Goal: Task Accomplishment & Management: Use online tool/utility

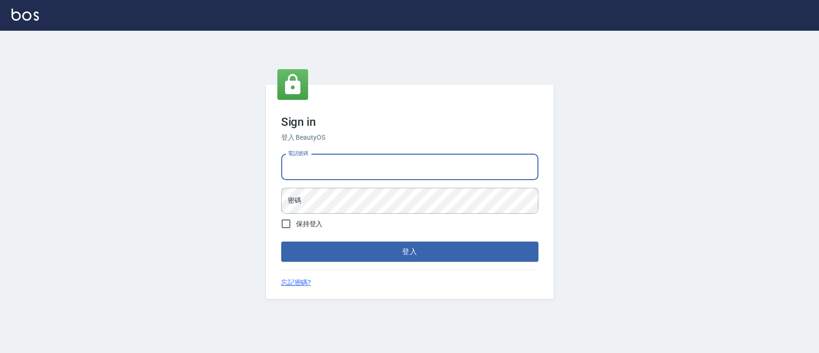
click at [365, 159] on input "電話號碼" at bounding box center [409, 167] width 257 height 26
type input "0936904311"
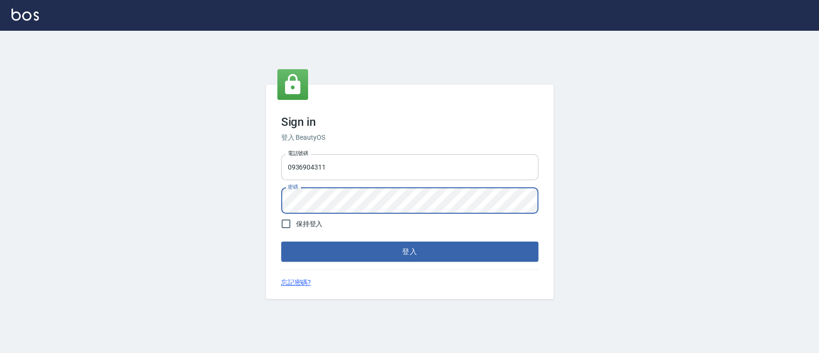
click at [281, 241] on button "登入" at bounding box center [409, 251] width 257 height 20
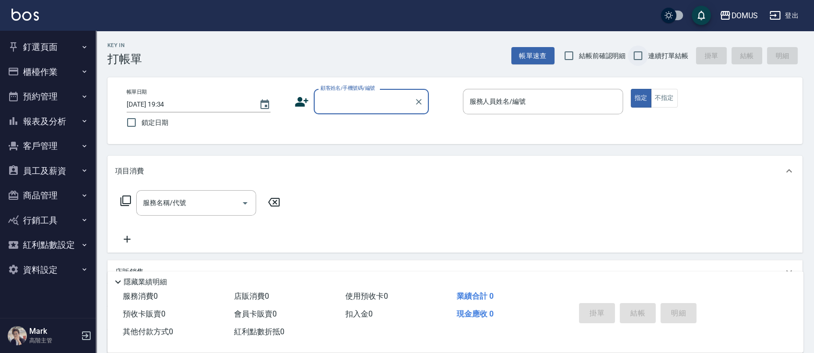
click at [645, 65] on input "連續打單結帳" at bounding box center [638, 56] width 20 height 20
checkbox input "true"
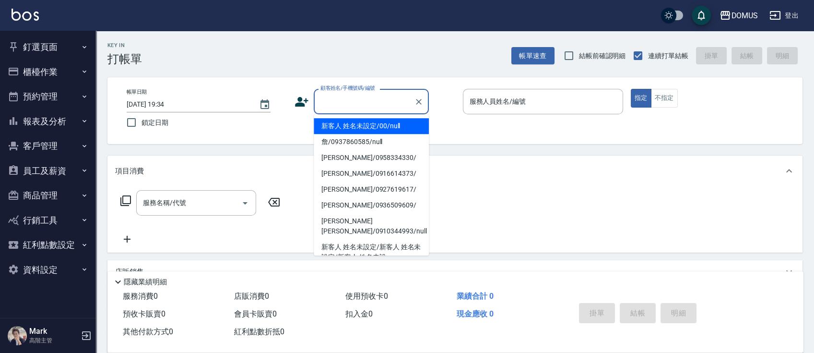
click at [363, 90] on div "顧客姓名/手機號碼/編號 顧客姓名/手機號碼/編號" at bounding box center [371, 101] width 115 height 25
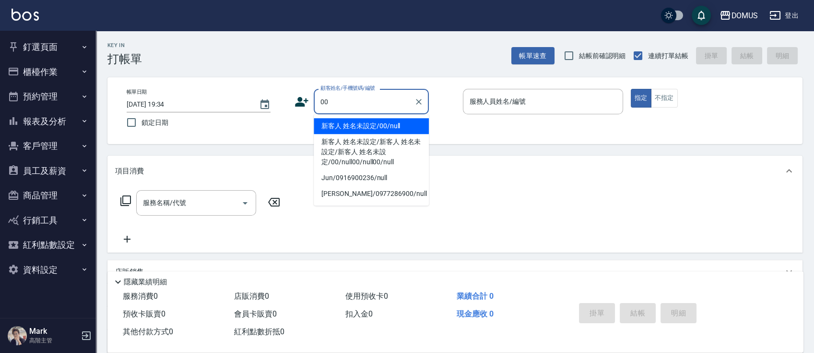
type input "新客人 姓名未設定/00/null"
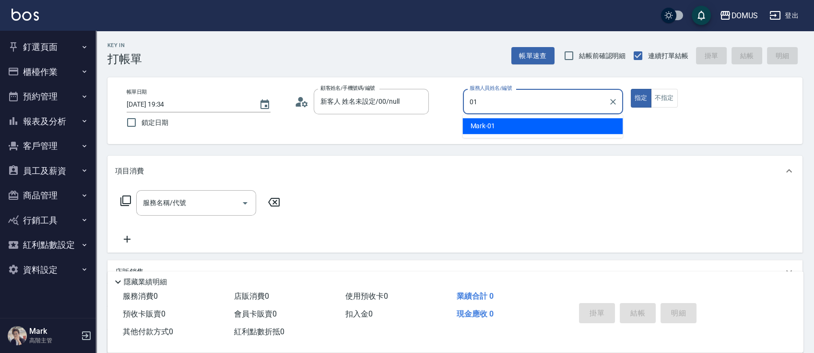
type input "Mark-01"
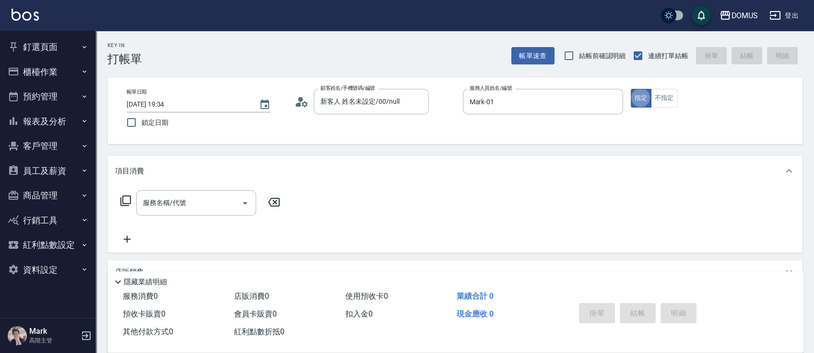
type button "true"
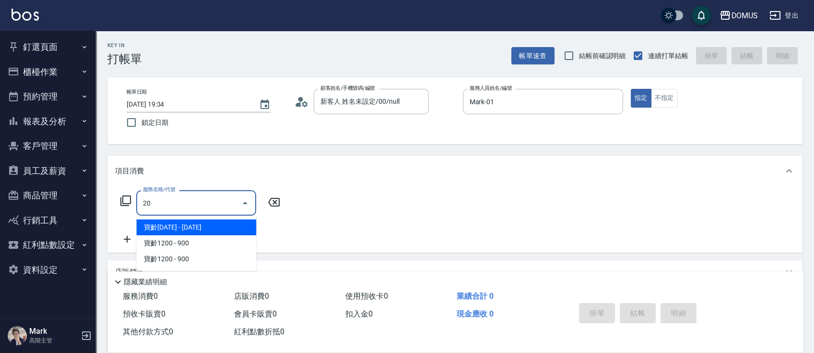
type input "206"
type input "20"
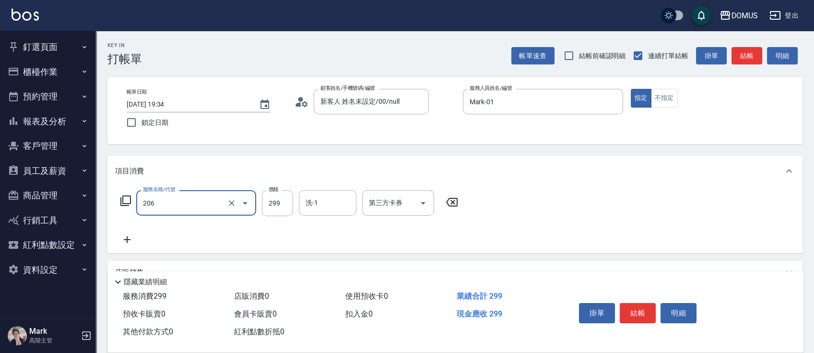
type input "健康洗髮(206)"
type input "3"
type input "0"
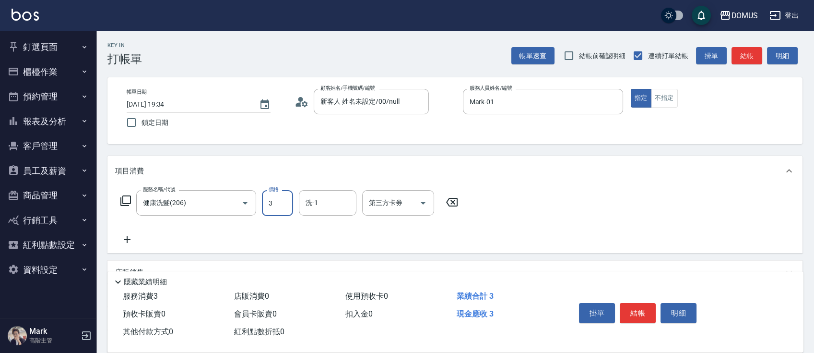
type input "30"
type input "300"
type input "[PERSON_NAME]-20"
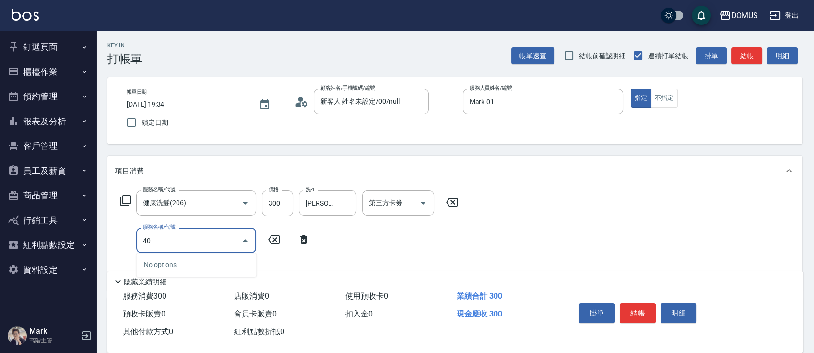
type input "401"
type input "50"
type input "剪髮(401)"
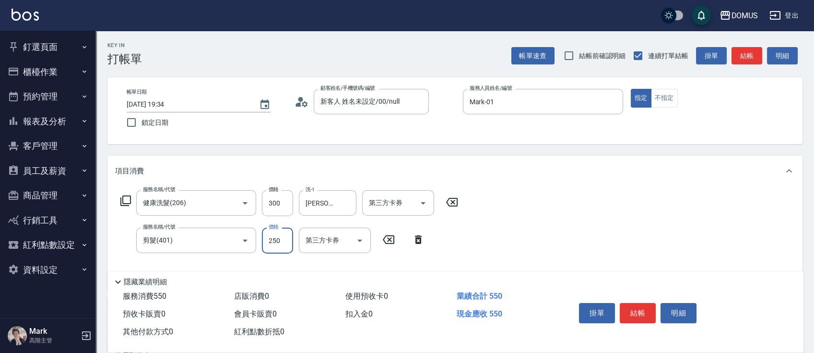
type input "5"
type input "30"
type input "50"
type input "80"
type input "500"
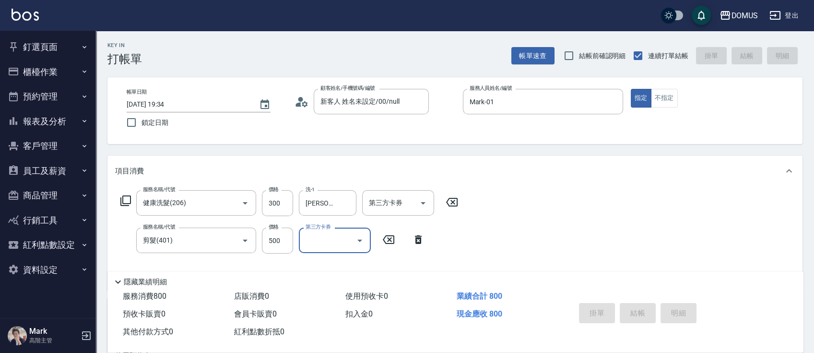
type input "[DATE] 19:36"
type input "0"
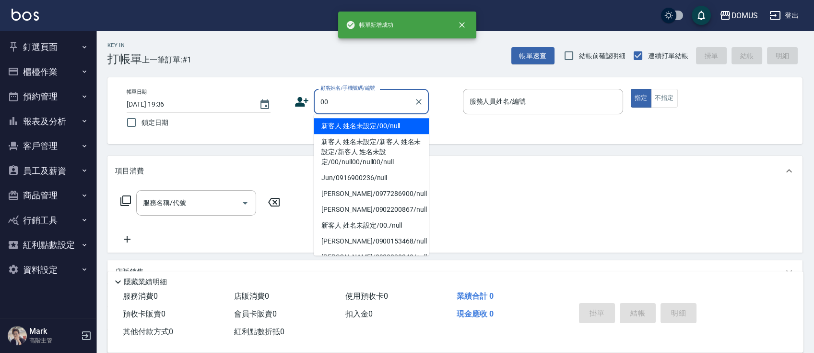
type input "00"
type input "0"
type input "新客人 姓名未設定/00/null"
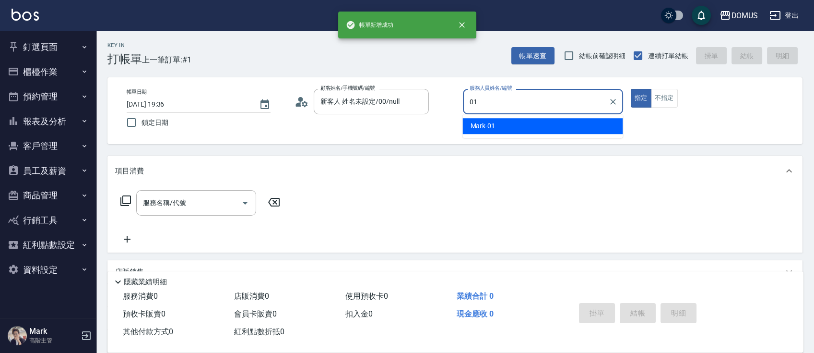
type input "Mark-01"
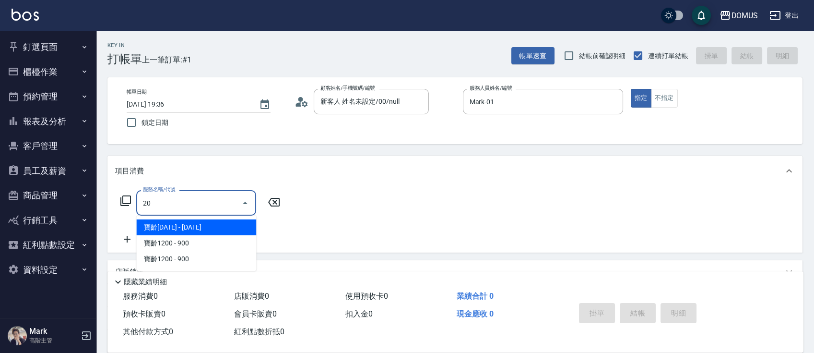
type input "206"
type input "20"
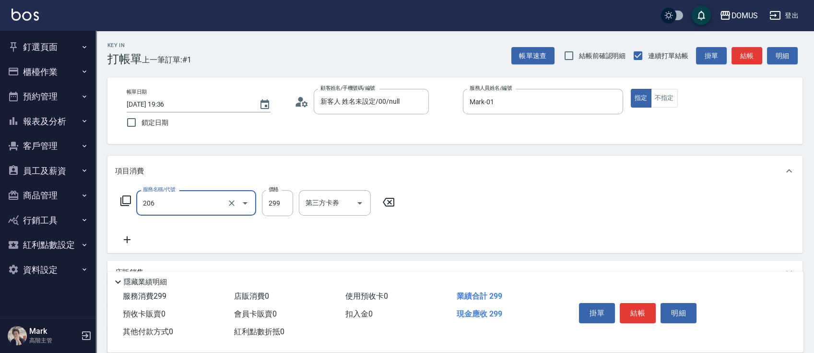
type input "健康洗髮(206)"
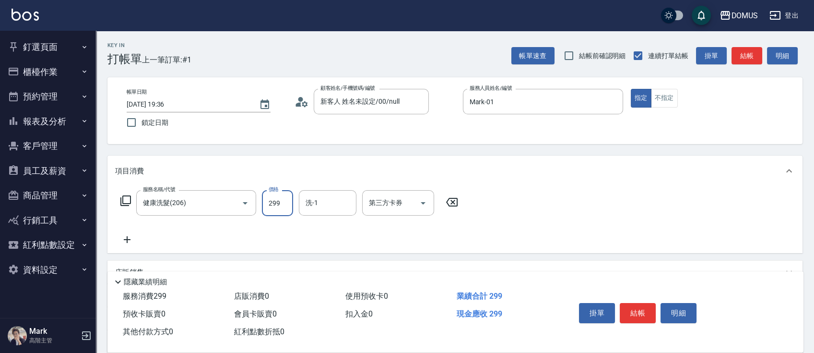
type input "3"
type input "0"
type input "30"
type input "300"
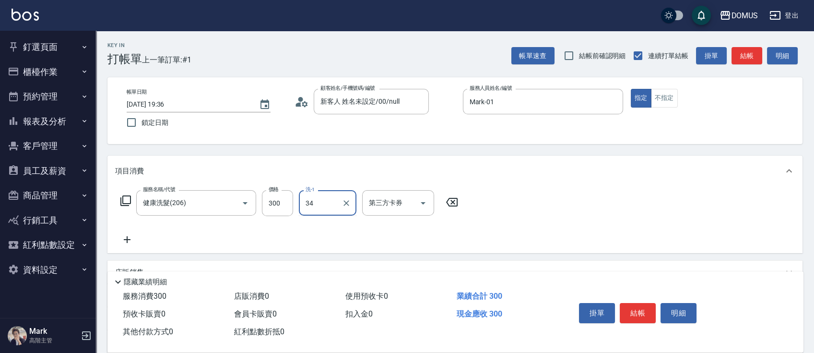
type input "[PERSON_NAME]-34"
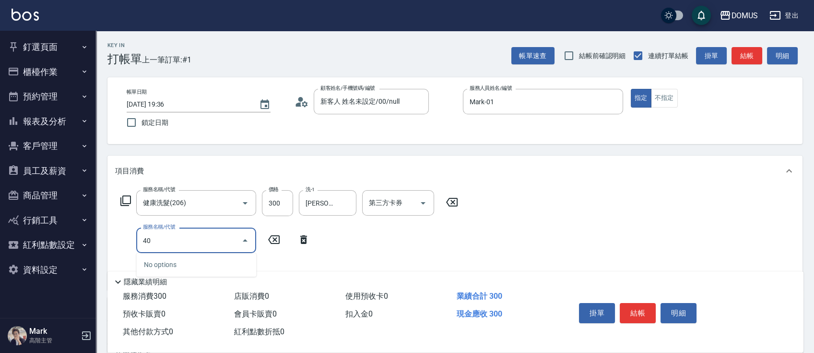
type input "401"
type input "50"
type input "剪髮(401)"
type input "5"
type input "30"
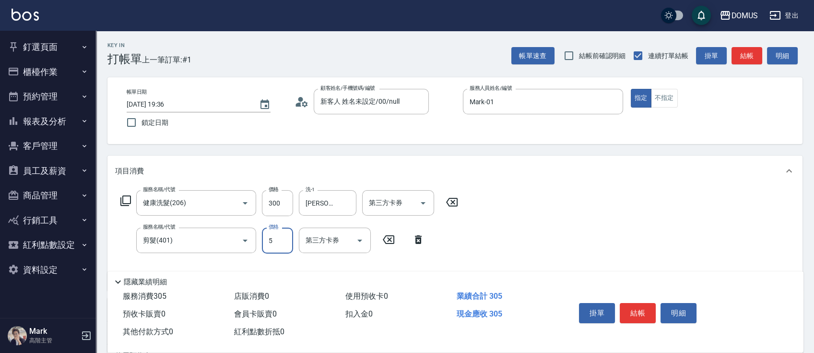
type input "50"
type input "80"
type input "500"
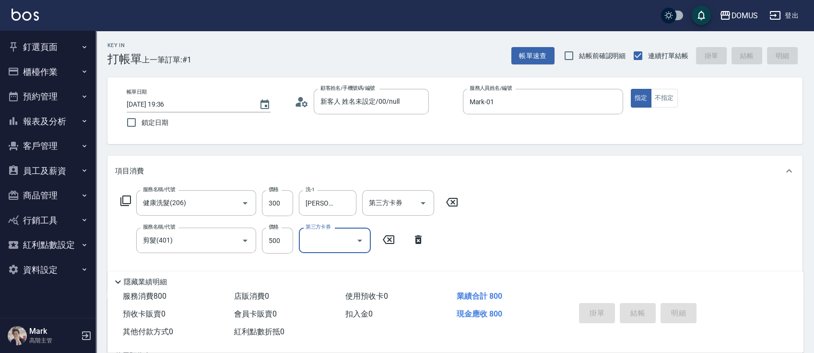
type input "0"
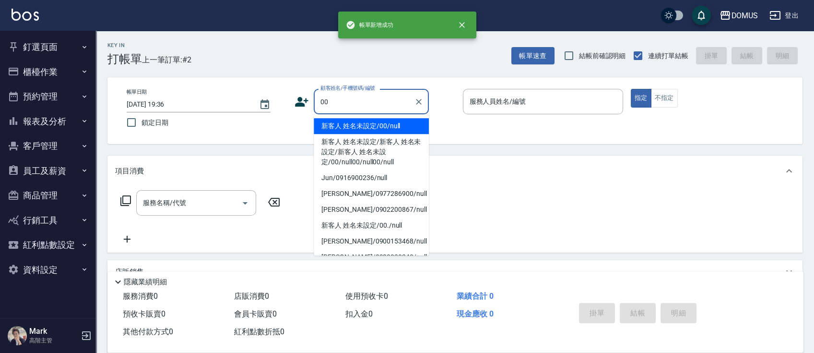
type input "新客人 姓名未設定/00/null"
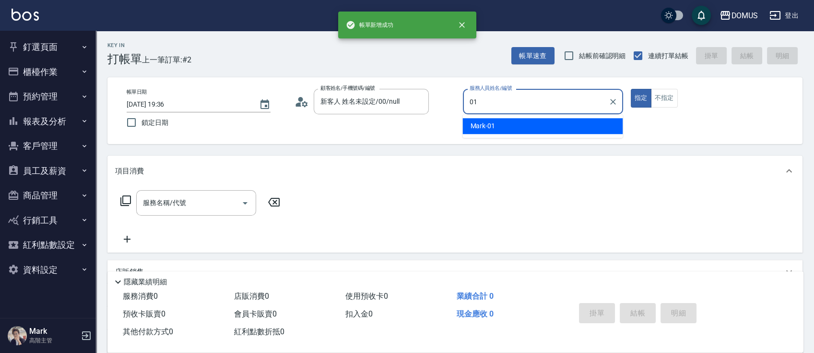
type input "Mark-01"
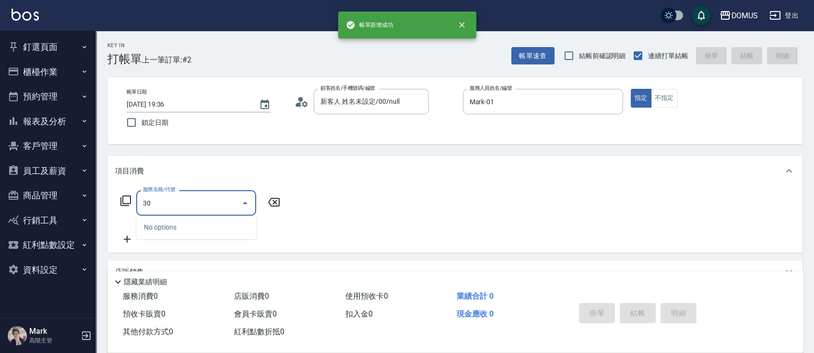
type input "301"
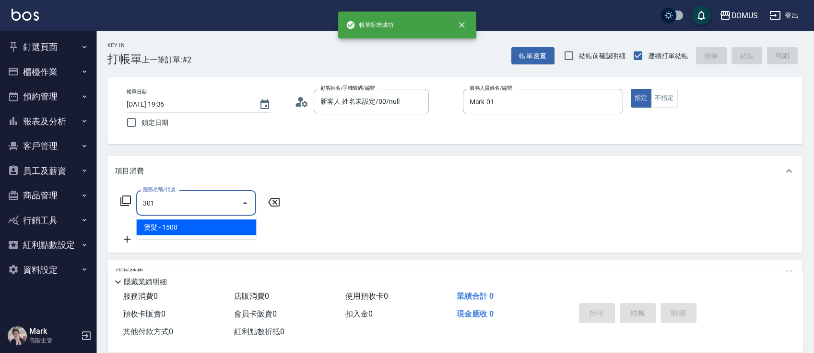
type input "150"
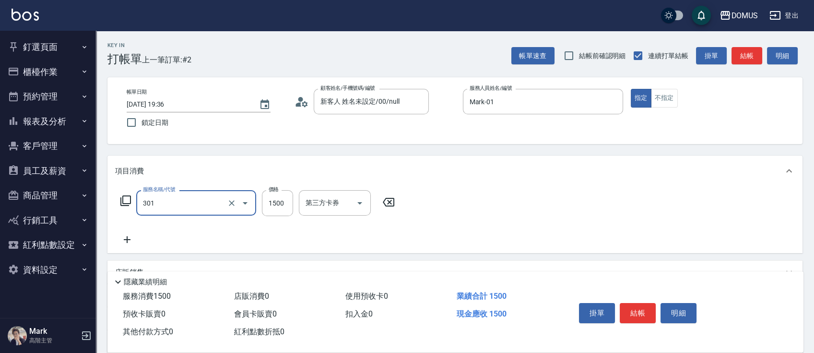
type input "燙髮(301)"
type input "3"
type input "0"
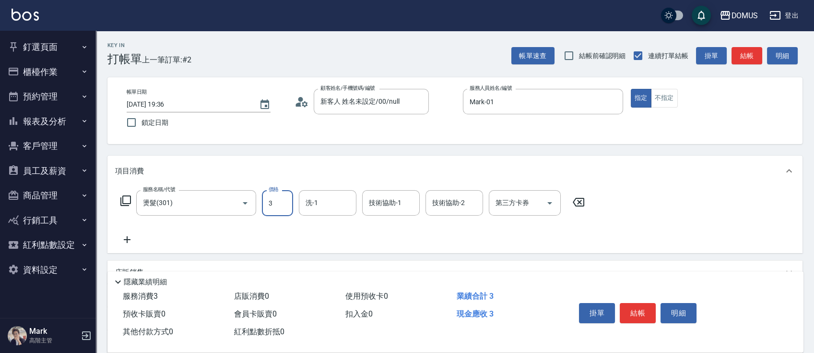
type input "35"
type input "30"
type input "350"
type input "3500"
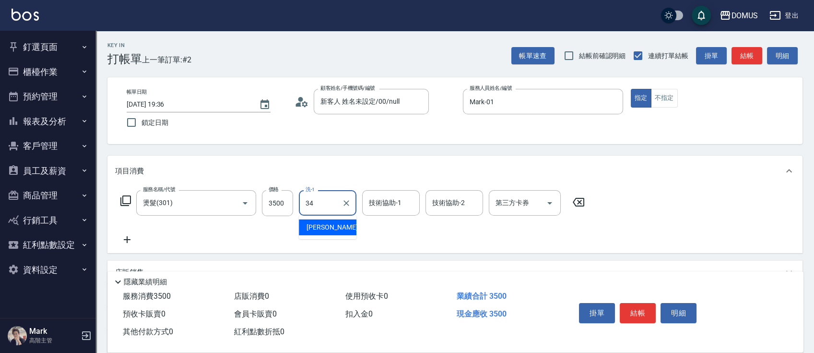
type input "[PERSON_NAME]-34"
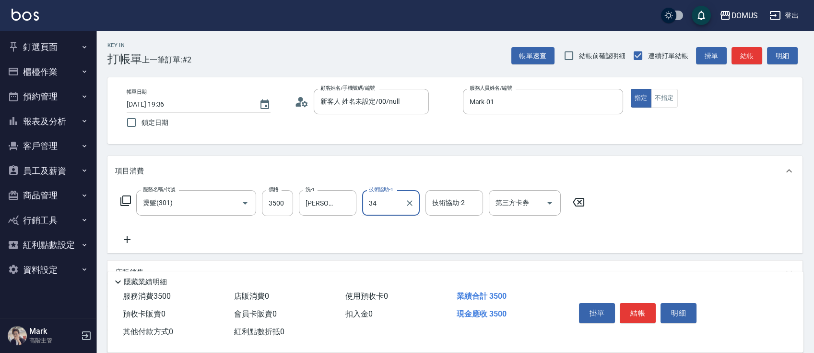
type input "[PERSON_NAME]-34"
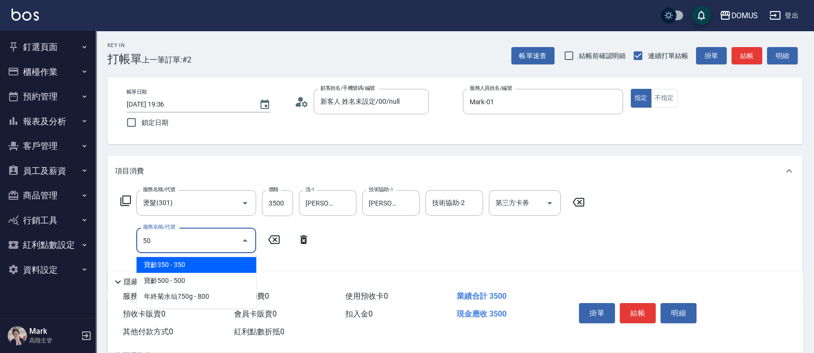
type input "501"
type input "450"
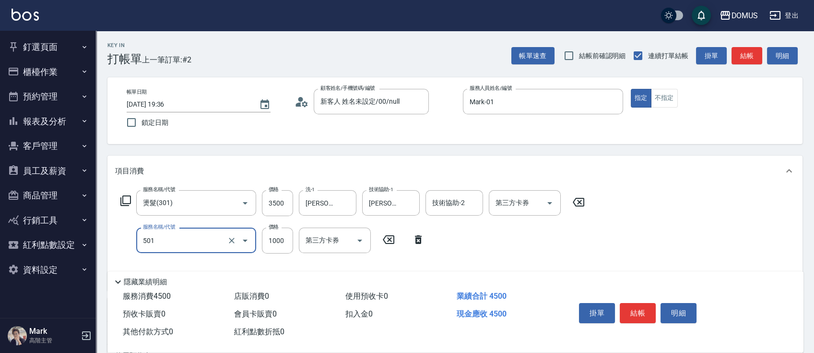
type input "染髮(501)"
type input "350"
type input "20"
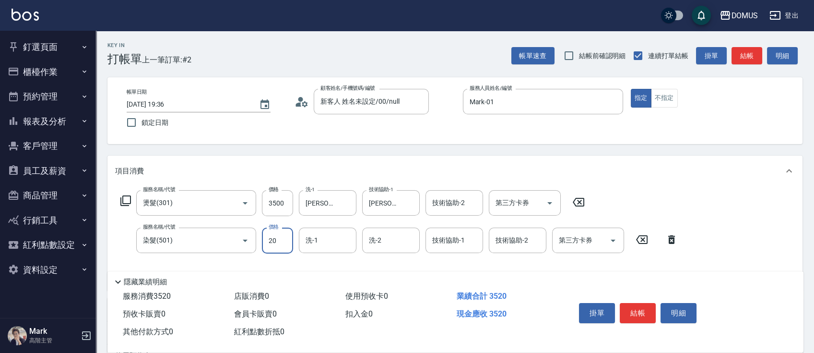
type input "370"
type input "200"
type input "550"
type input "2000"
type input "[PERSON_NAME]-34"
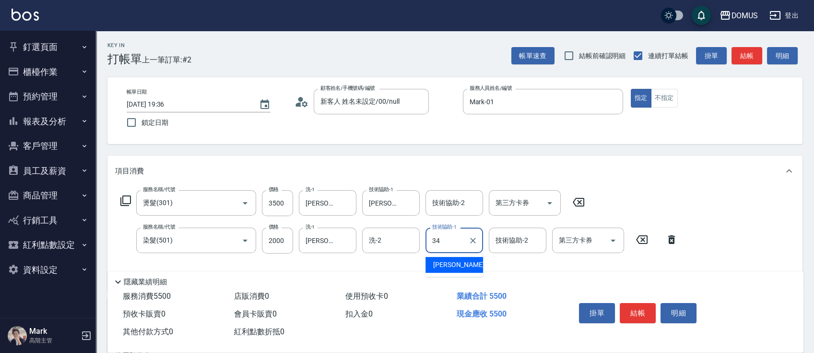
type input "[PERSON_NAME]-34"
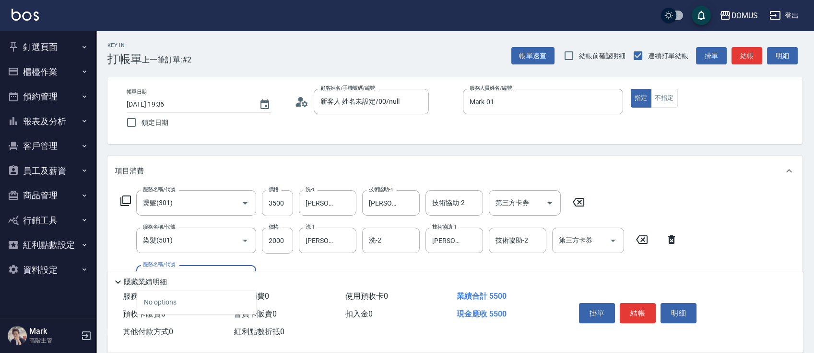
type input "618"
type input "750"
type input "鉑金M(618)"
type input "1"
type input "550"
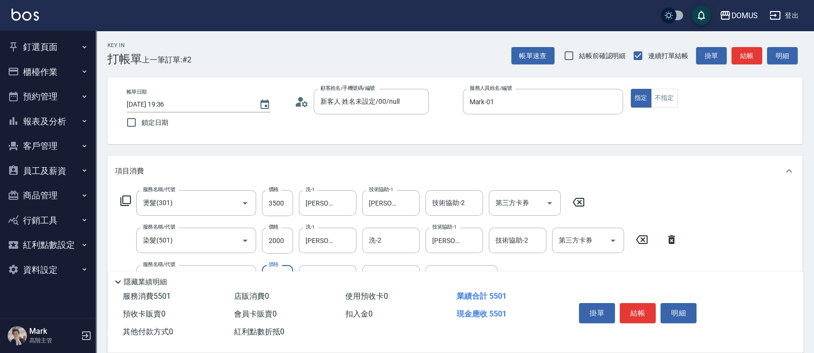
type input "18"
type input "560"
type input "180"
type input "730"
type input "1800"
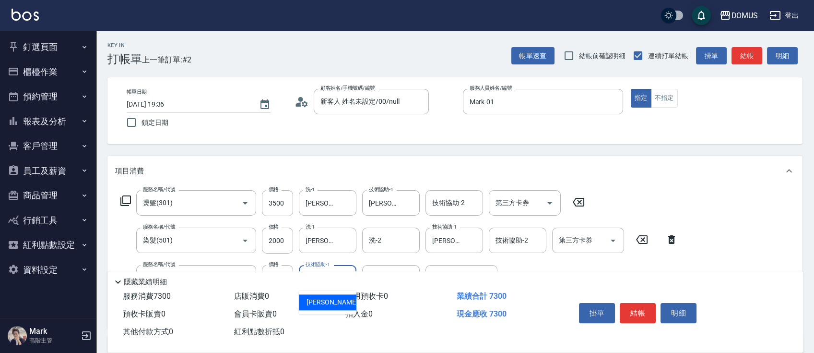
type input "[PERSON_NAME]-34"
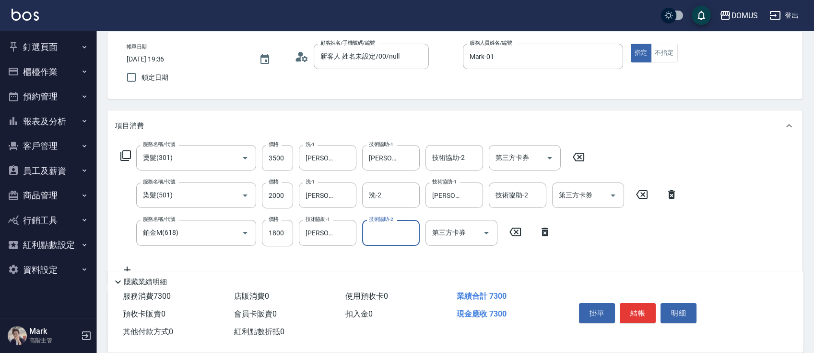
scroll to position [64, 0]
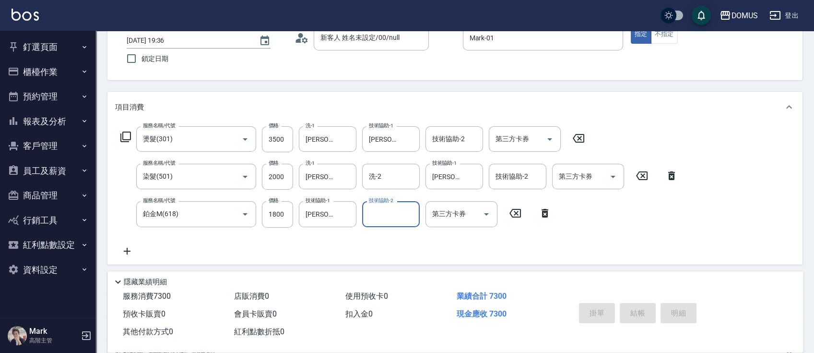
type input "0"
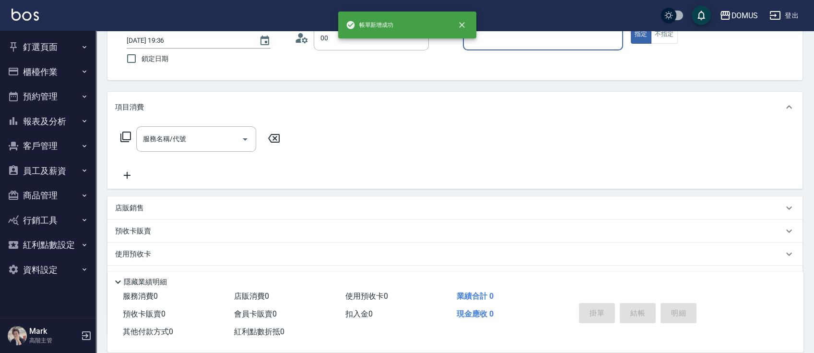
type input "新客人 姓名未設定/00/null"
type input "Mark-01"
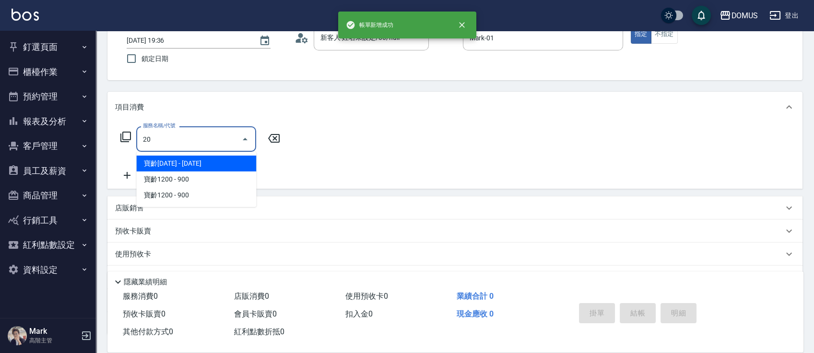
type input "206"
type input "20"
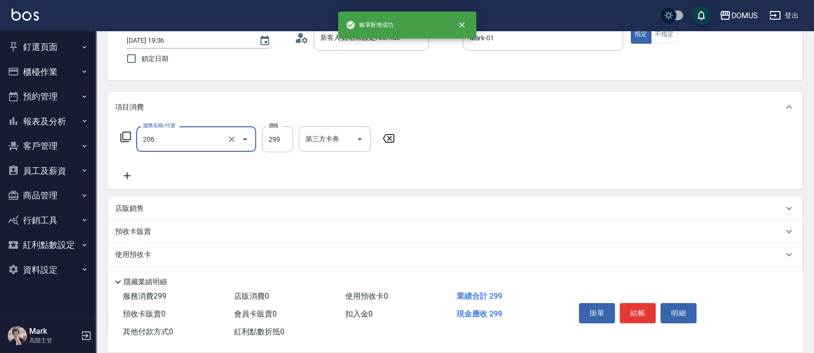
type input "健康洗髮(206)"
type input "0"
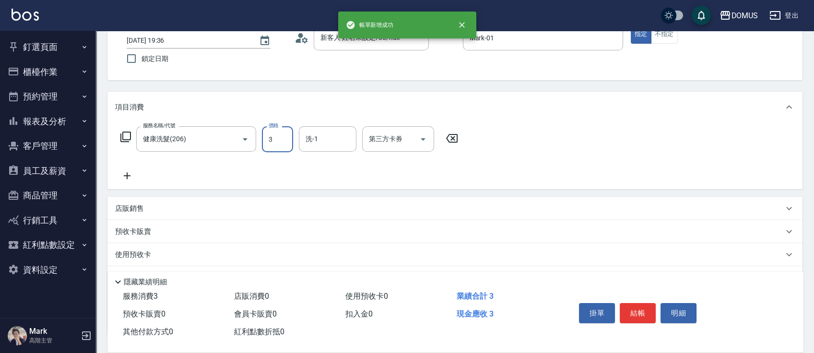
type input "30"
type input "300"
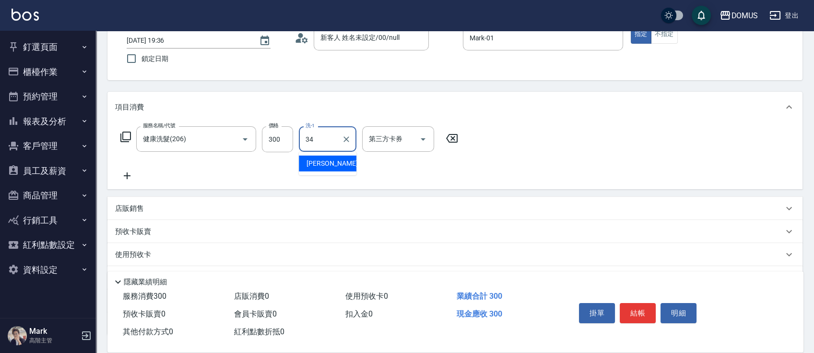
type input "[PERSON_NAME]-34"
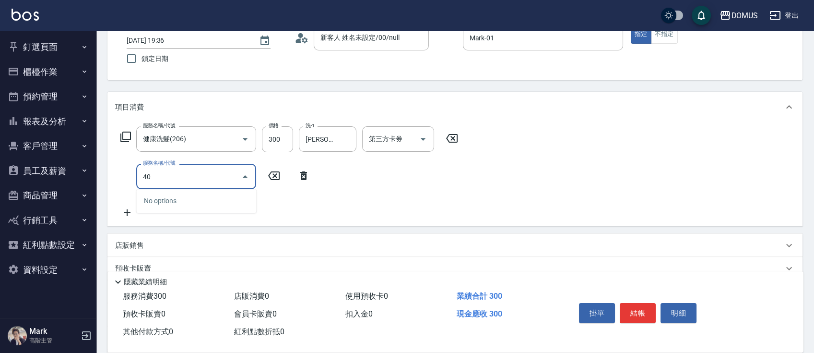
type input "401"
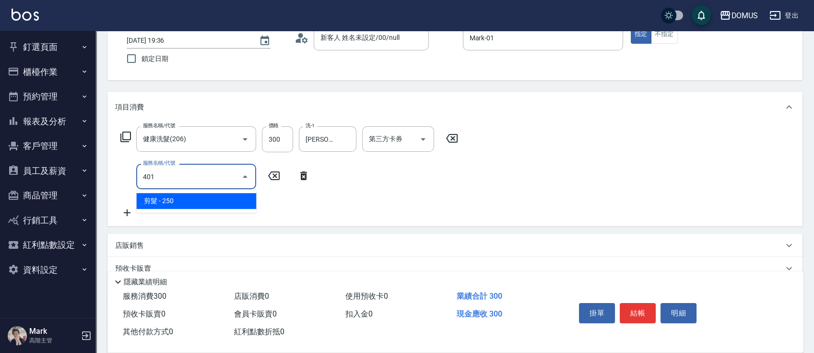
type input "50"
type input "剪髮(401)"
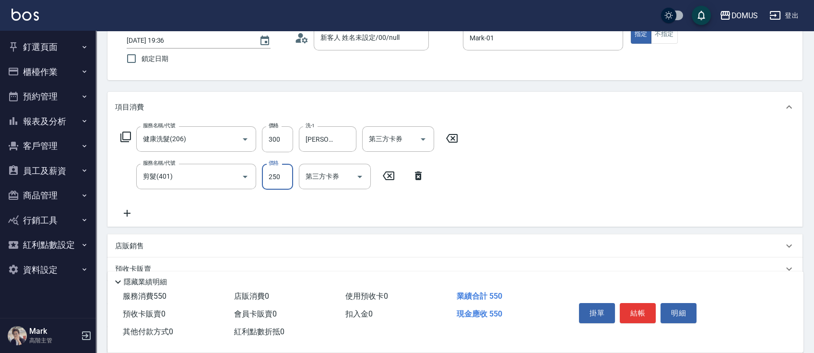
type input "5"
type input "30"
type input "50"
type input "80"
type input "500"
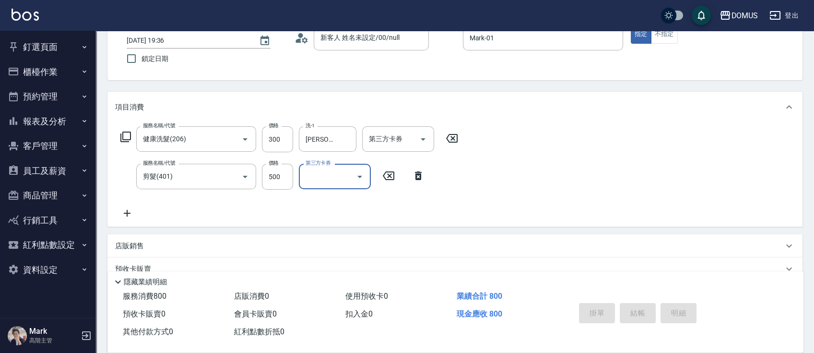
type input "0"
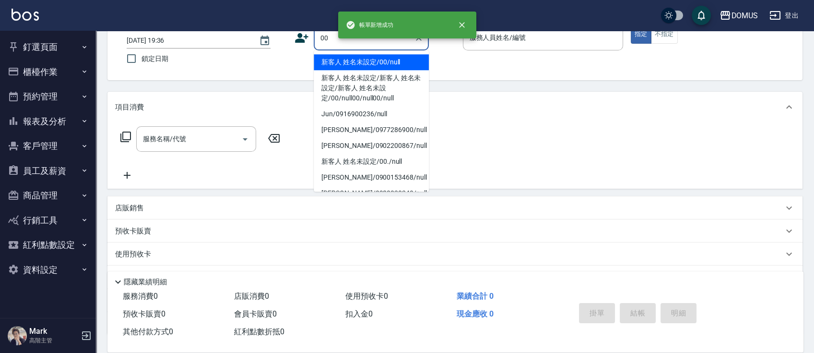
type input "新客人 姓名未設定/00/null"
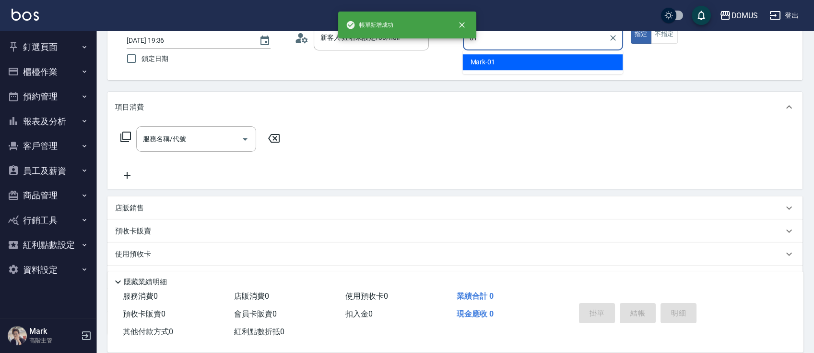
type input "Mark-01"
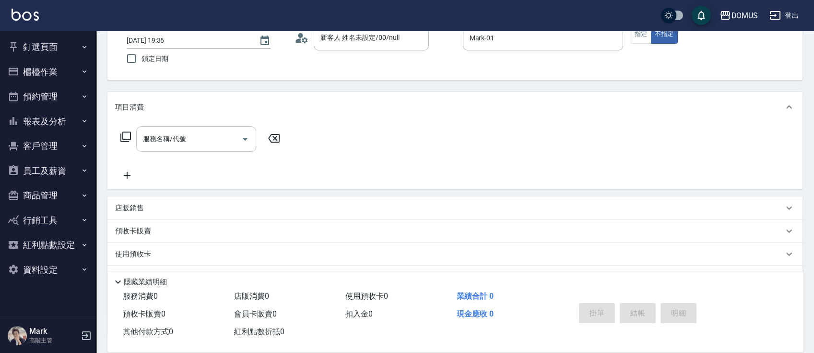
click at [174, 150] on div "服務名稱/代號" at bounding box center [196, 138] width 120 height 25
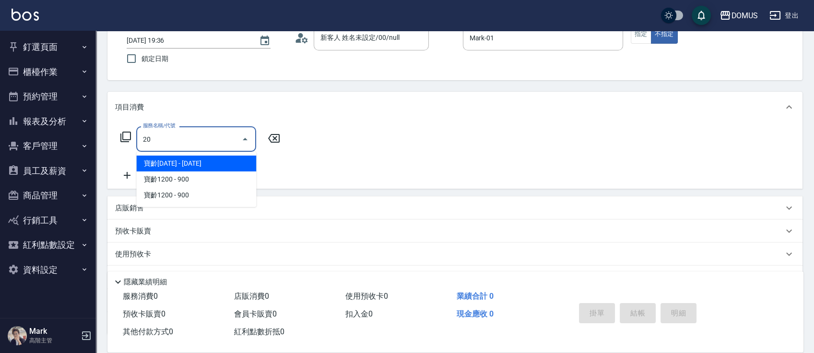
type input "201"
type input "20"
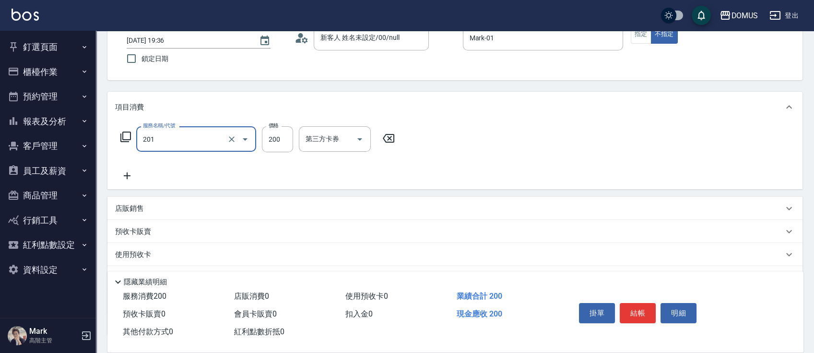
type input "洗髮(201)"
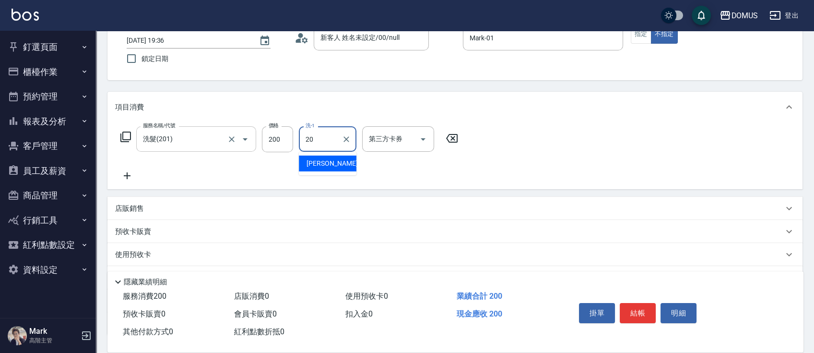
type input "[PERSON_NAME]-20"
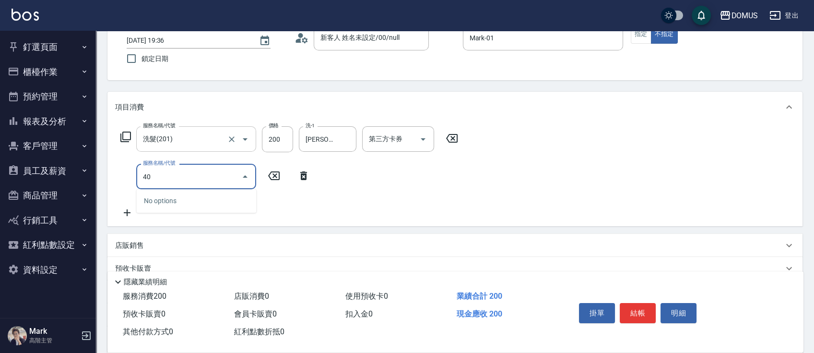
type input "401"
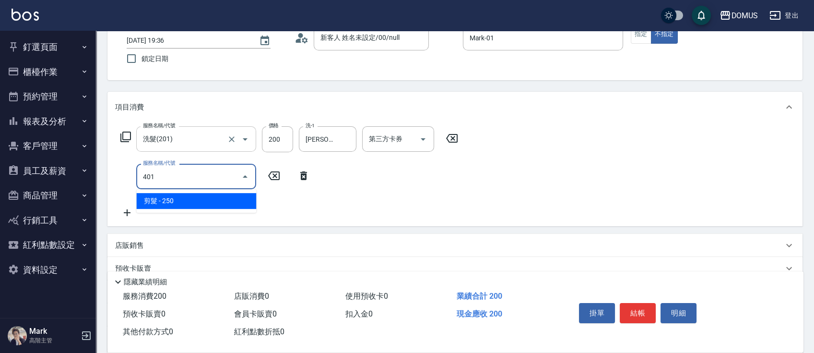
type input "40"
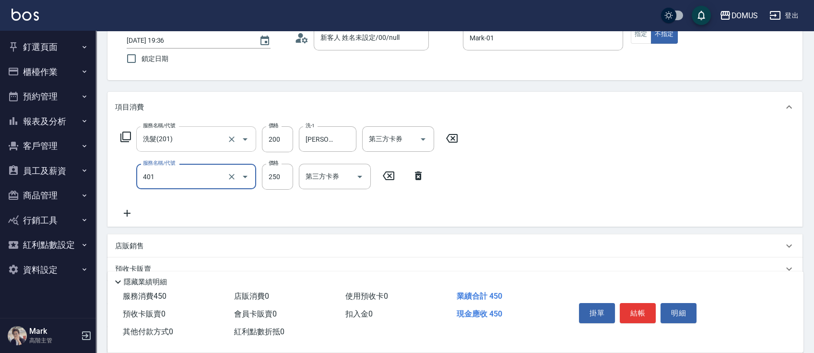
type input "剪髮(401)"
type input "20"
type input "40"
type input "60"
type input "400"
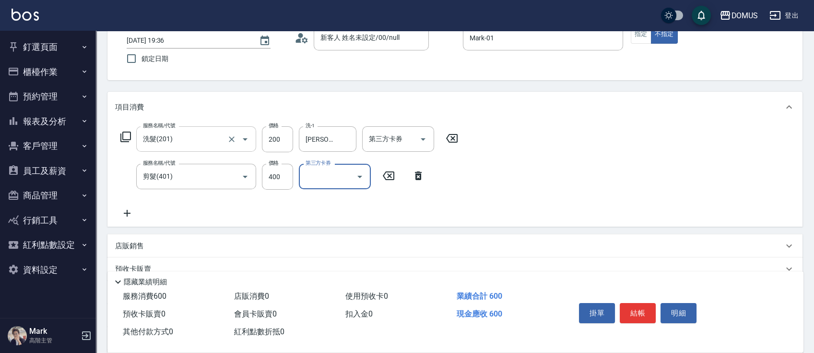
type input "[DATE] 19:37"
type input "0"
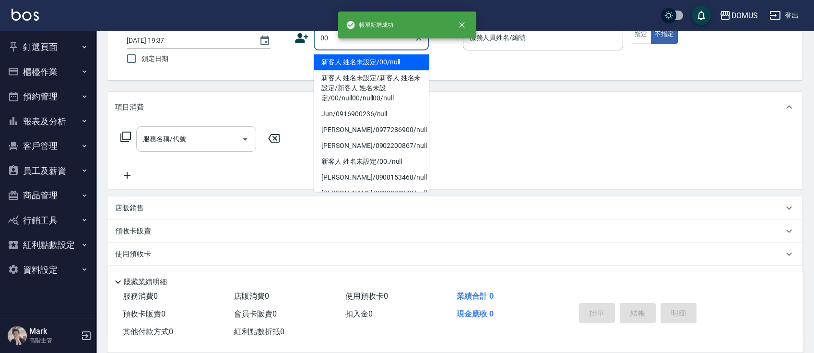
type input "新客人 姓名未設定/00/null"
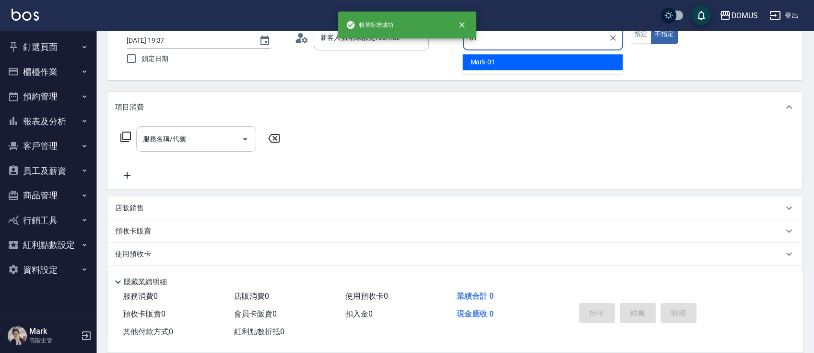
type input "Mark-01"
type button "false"
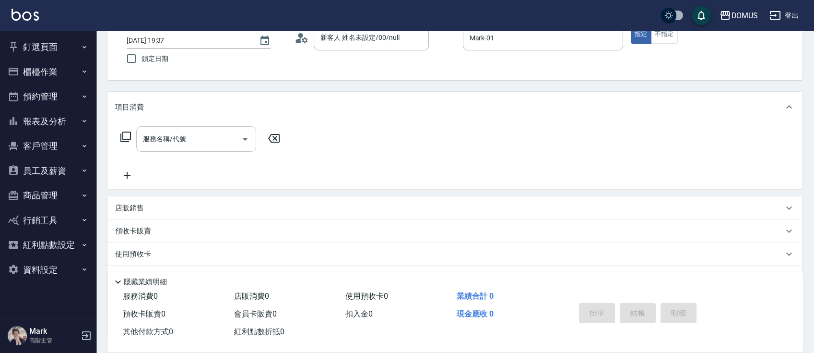
click at [188, 129] on div "服務名稱/代號" at bounding box center [196, 138] width 120 height 25
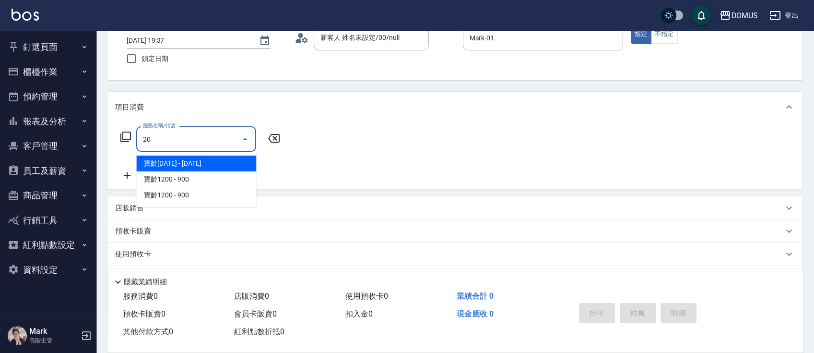
type input "206"
type input "20"
type input "健康洗髮(206)"
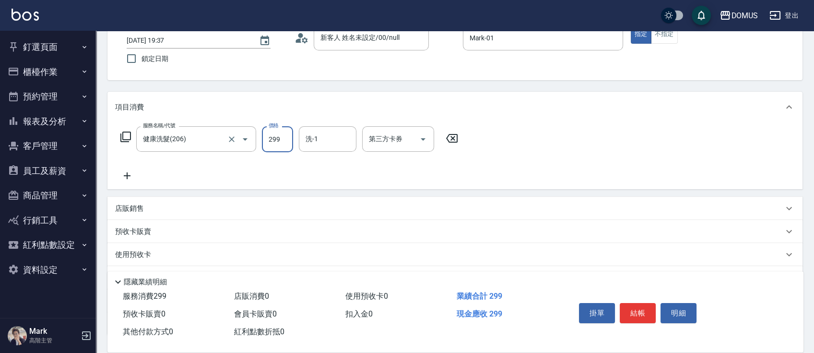
type input "0"
type input "30"
type input "300"
type input "[PERSON_NAME]-34"
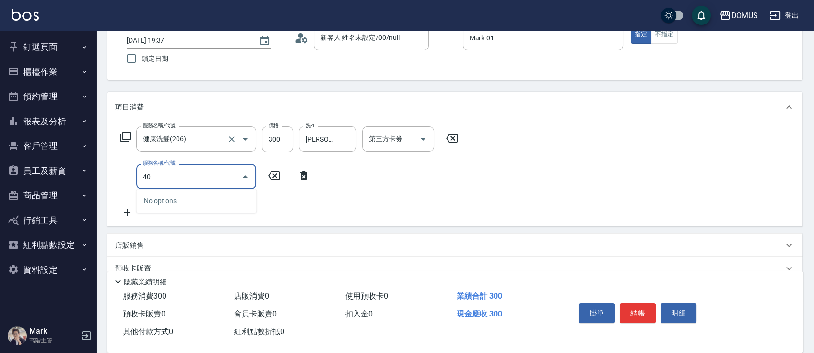
type input "401"
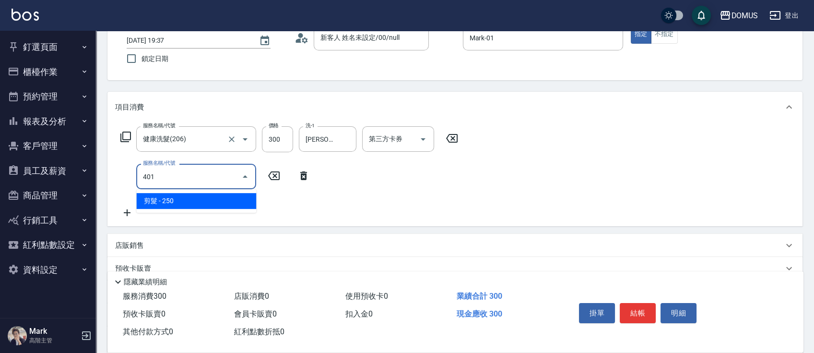
type input "50"
type input "剪髮(401)"
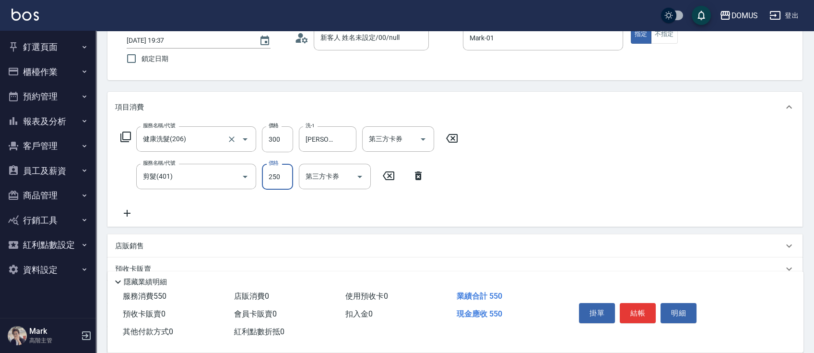
type input "4"
type input "30"
type input "40"
type input "70"
type input "400"
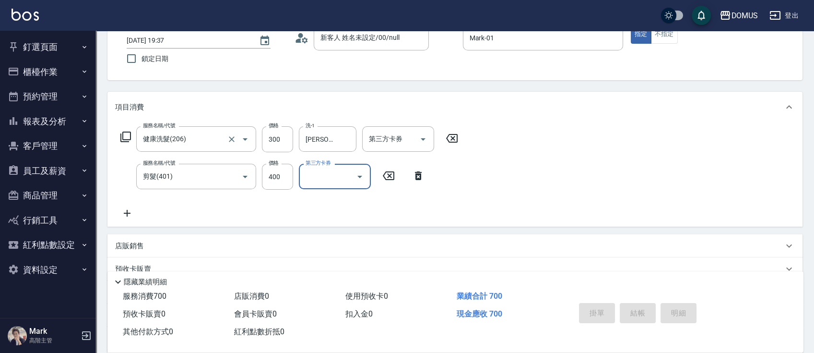
type input "0"
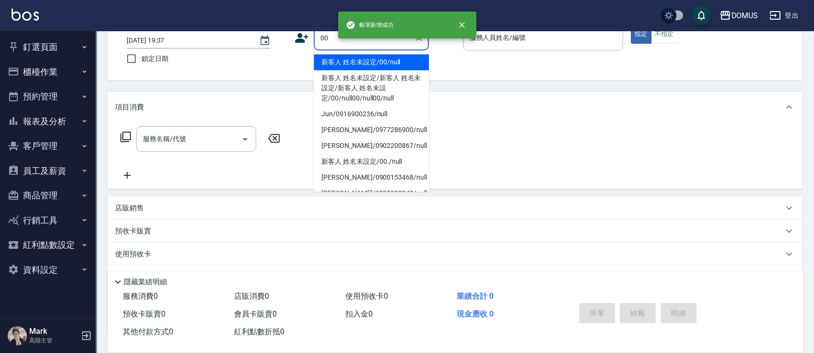
type input "新客人 姓名未設定/00/null"
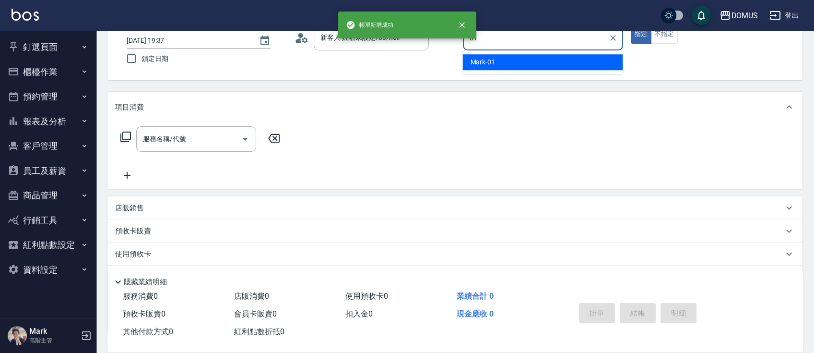
type input "Mark-01"
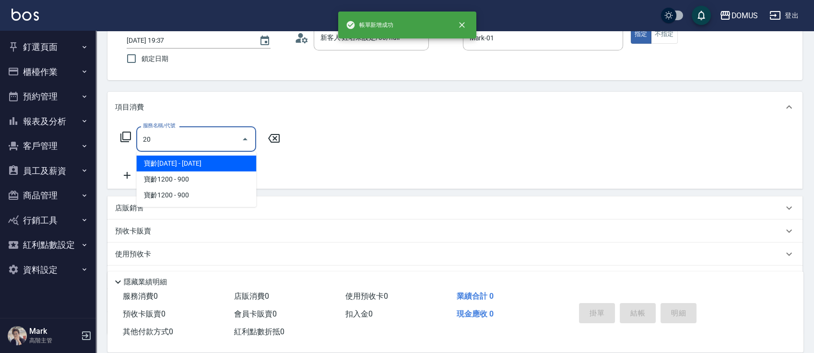
type input "206"
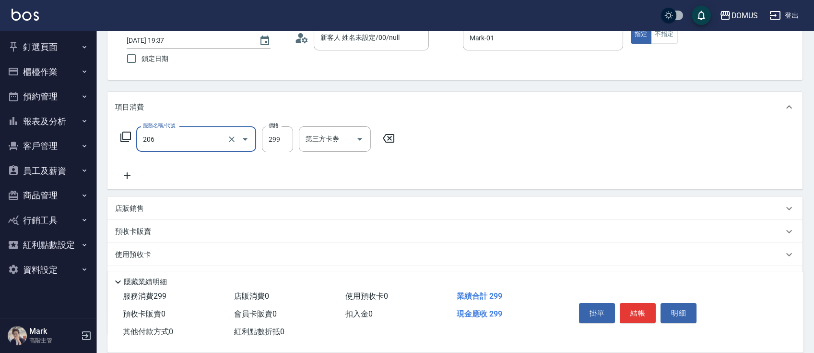
type input "20"
type input "健康洗髮(206)"
type input "3"
type input "0"
type input "30"
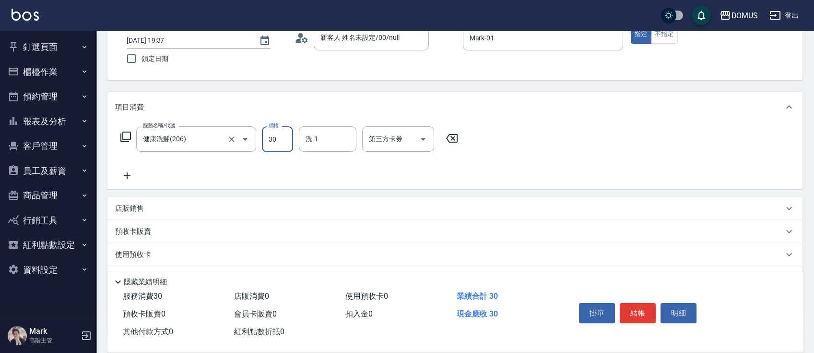
type input "30"
type input "300"
type input "[PERSON_NAME]-34"
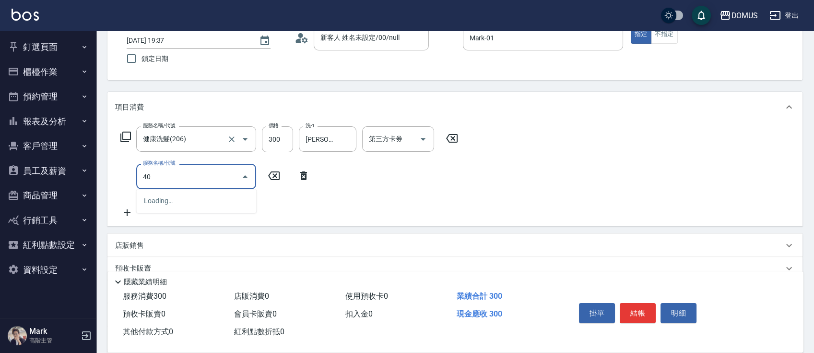
type input "401"
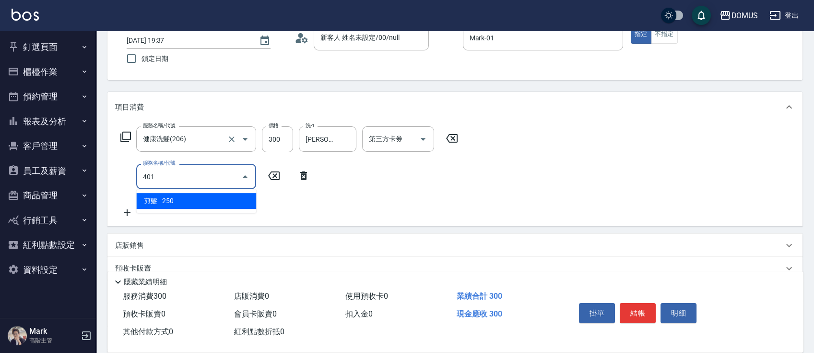
type input "50"
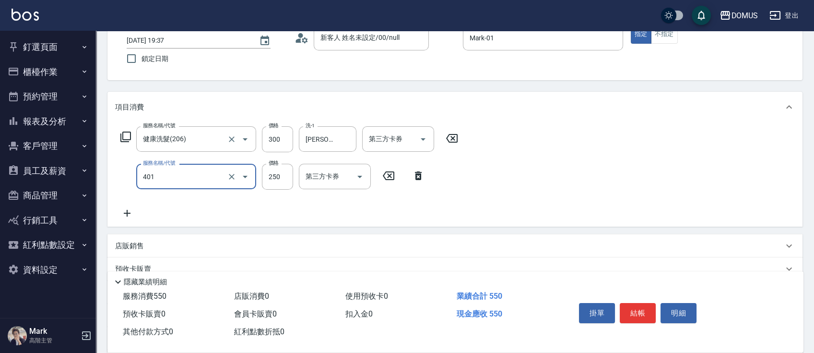
type input "剪髮(401)"
type input "5"
type input "30"
type input "50"
type input "80"
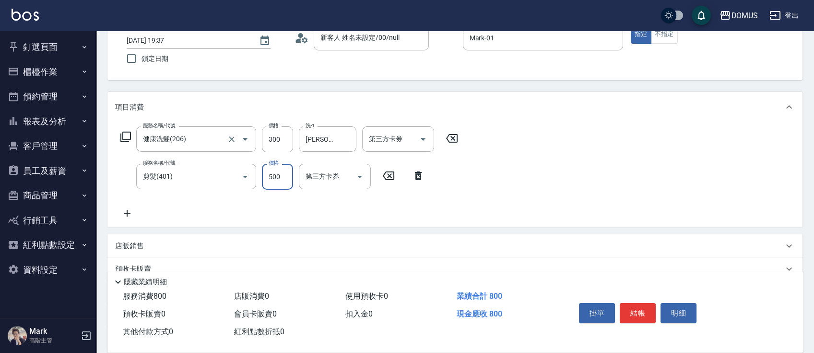
type input "500"
drag, startPoint x: 157, startPoint y: 249, endPoint x: 164, endPoint y: 259, distance: 12.4
click at [159, 249] on div "店販銷售" at bounding box center [449, 246] width 668 height 10
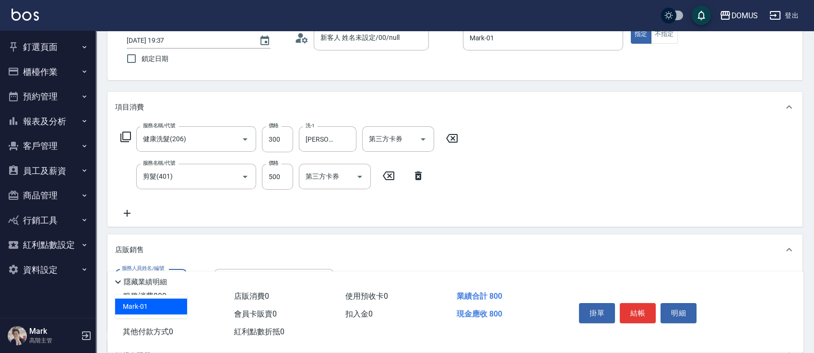
type input "Mark-01"
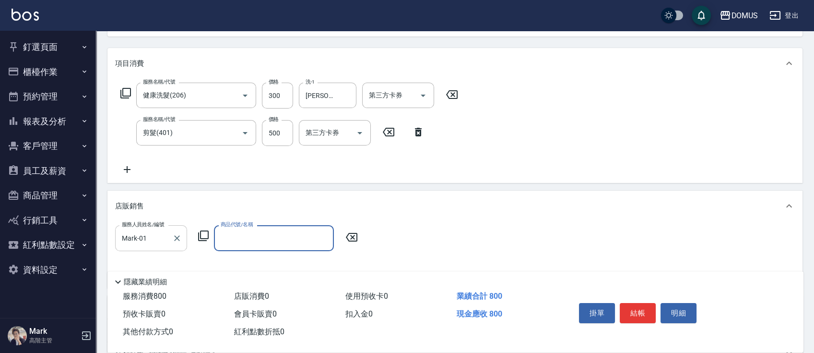
scroll to position [128, 0]
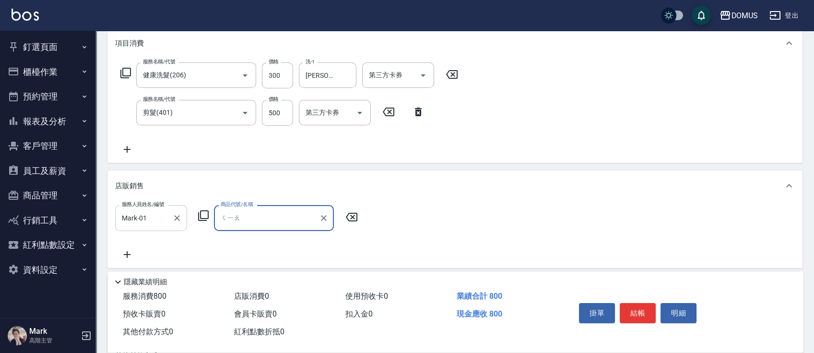
type input "[PERSON_NAME]"
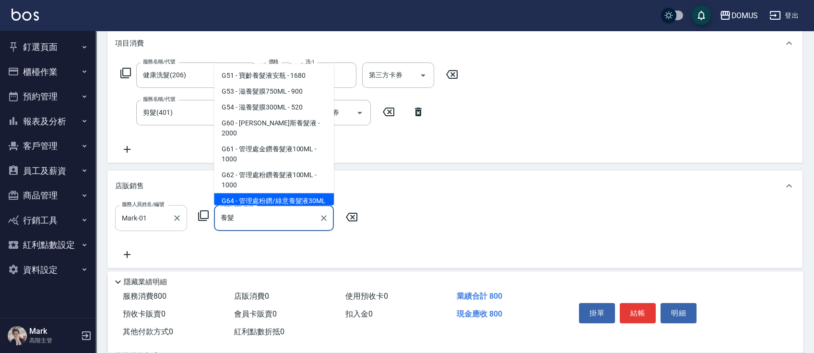
scroll to position [4, 0]
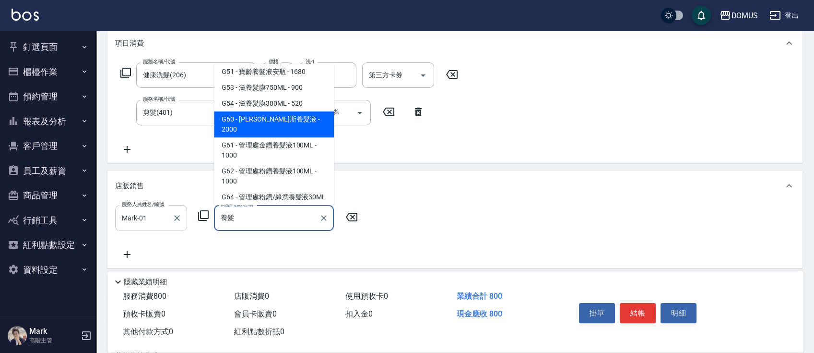
type input "[PERSON_NAME]斯養髮液"
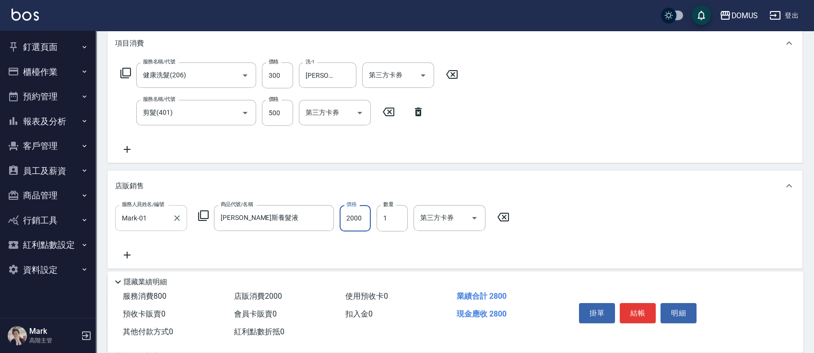
type input "80"
type input "18"
type input "90"
type input "180"
type input "260"
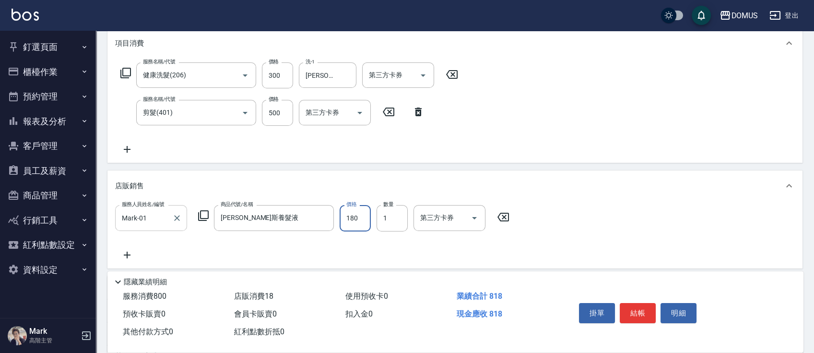
type input "1800"
type input "0"
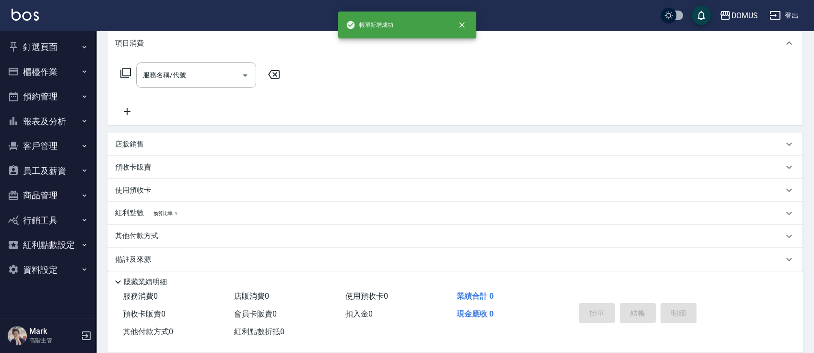
scroll to position [0, 0]
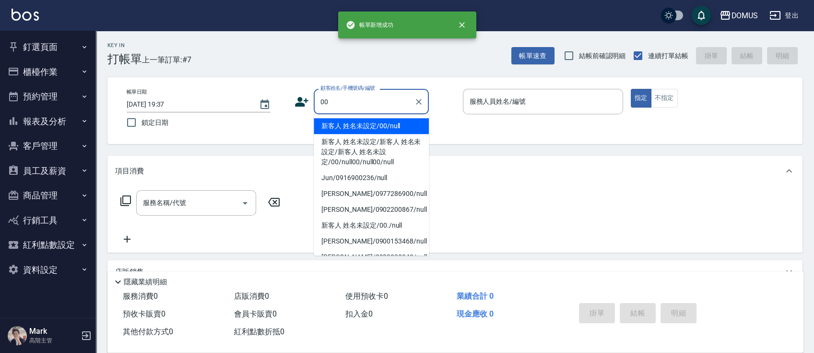
type input "新客人 姓名未設定/00/null"
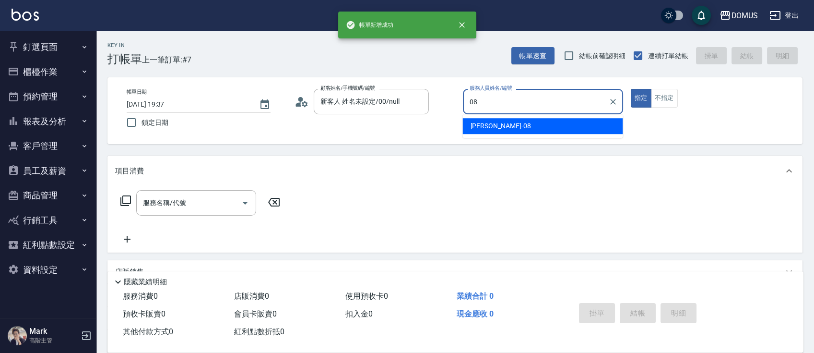
type input "小朱-08"
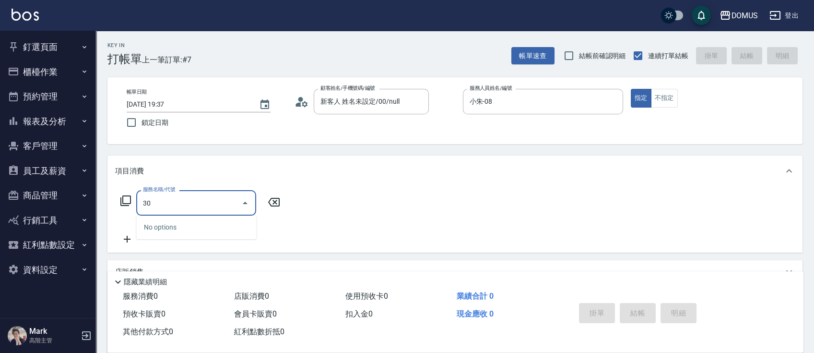
type input "301"
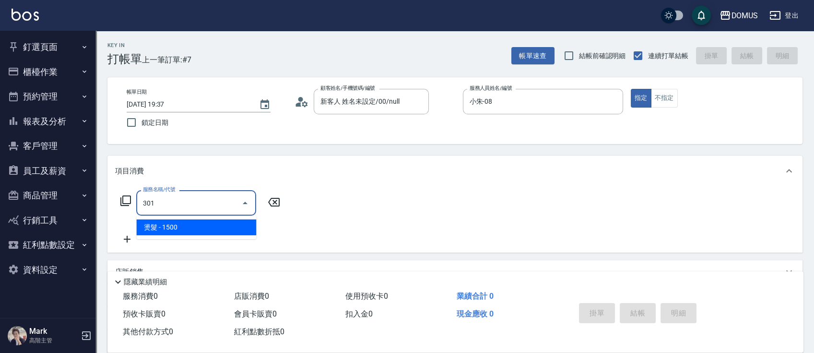
type input "150"
type input "燙髮(301)"
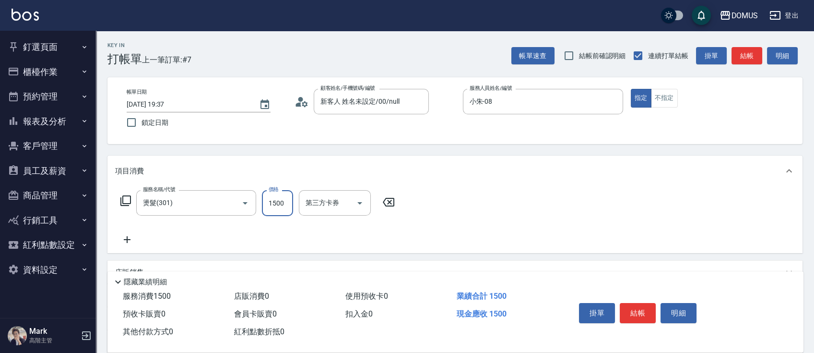
type input "0"
type input "30"
type input "300"
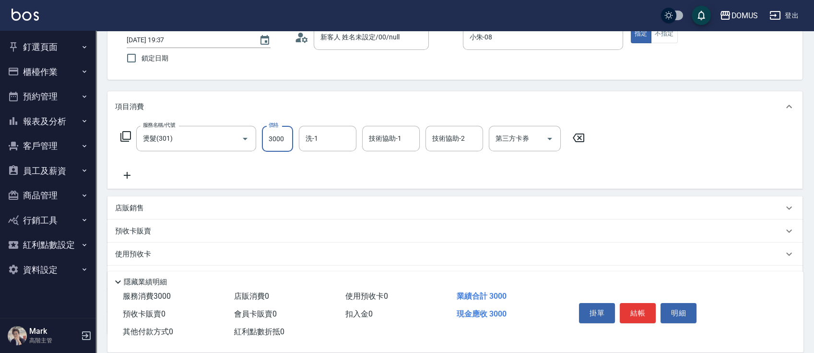
scroll to position [128, 0]
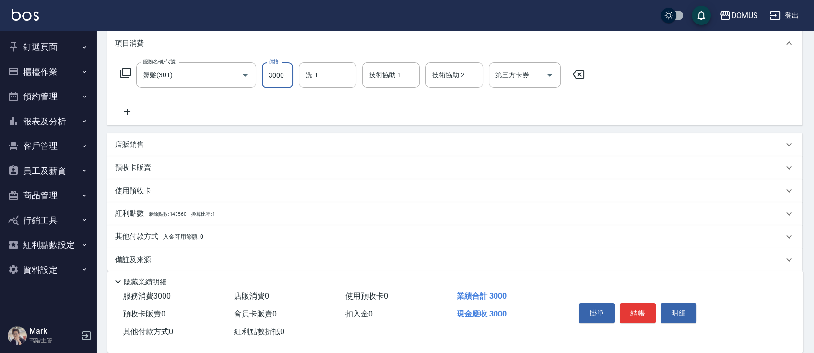
type input "3000"
click at [217, 233] on div "其他付款方式 入金可用餘額: 0" at bounding box center [449, 236] width 668 height 11
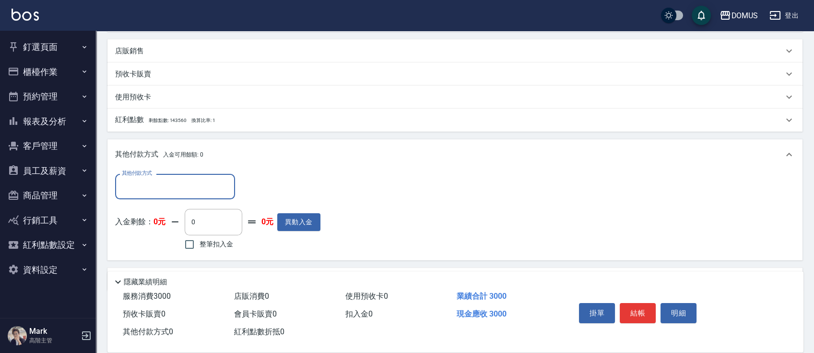
scroll to position [249, 0]
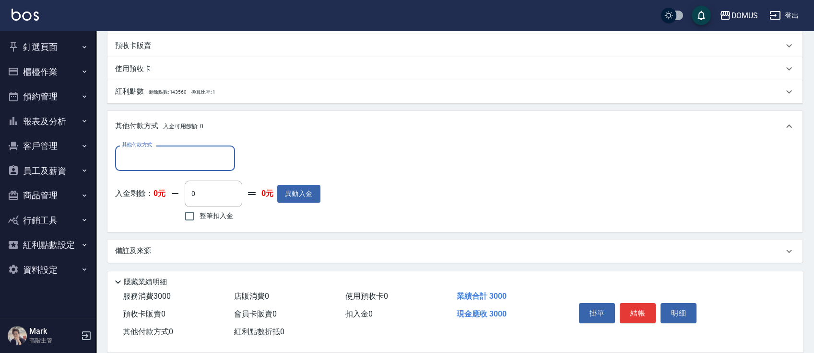
click at [147, 156] on input "其他付款方式" at bounding box center [174, 158] width 111 height 17
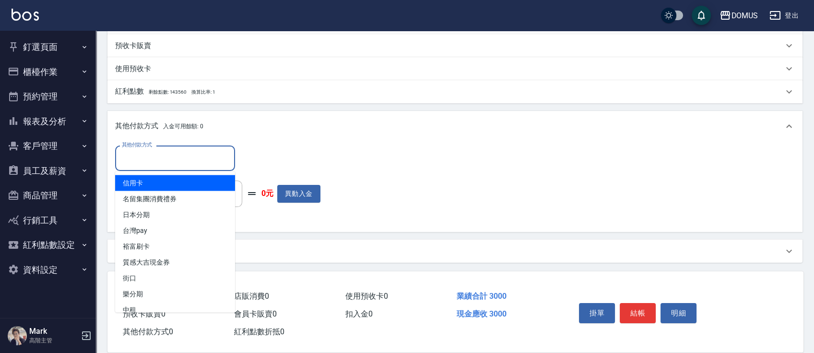
click at [144, 186] on span "信用卡" at bounding box center [175, 183] width 120 height 16
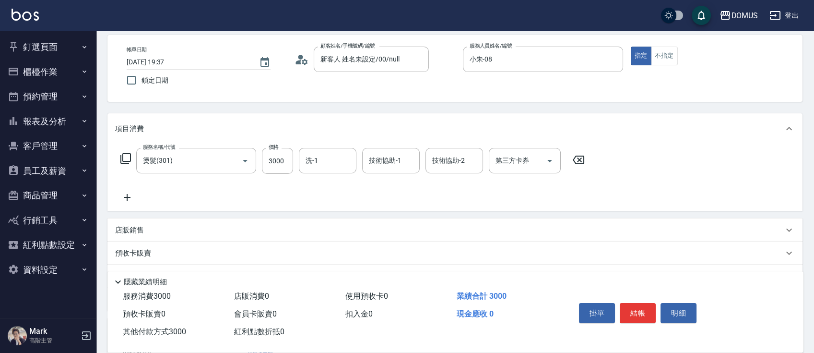
scroll to position [0, 0]
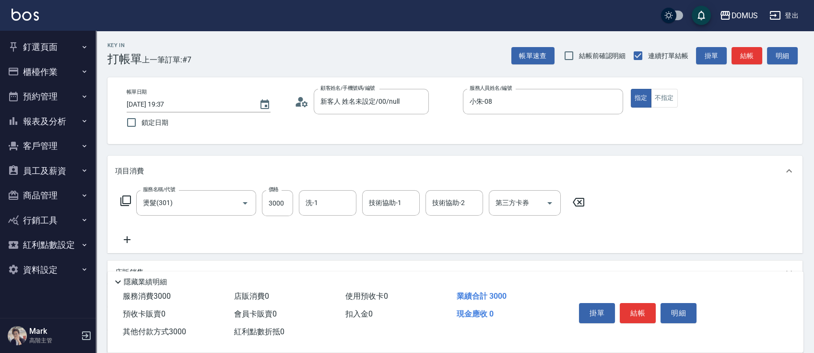
drag, startPoint x: 663, startPoint y: 97, endPoint x: 663, endPoint y: 109, distance: 11.5
click at [663, 96] on button "不指定" at bounding box center [664, 98] width 27 height 19
click at [633, 309] on button "結帳" at bounding box center [638, 313] width 36 height 20
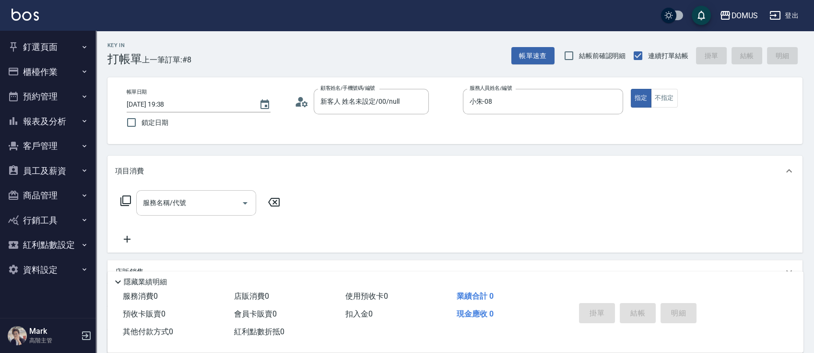
click at [166, 201] on input "服務名稱/代號" at bounding box center [189, 202] width 97 height 17
click at [668, 98] on button "不指定" at bounding box center [664, 98] width 27 height 19
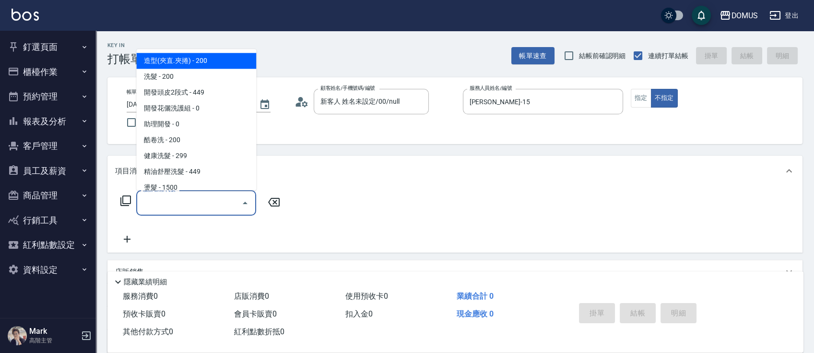
click at [175, 203] on input "服務名稱/代號" at bounding box center [189, 202] width 97 height 17
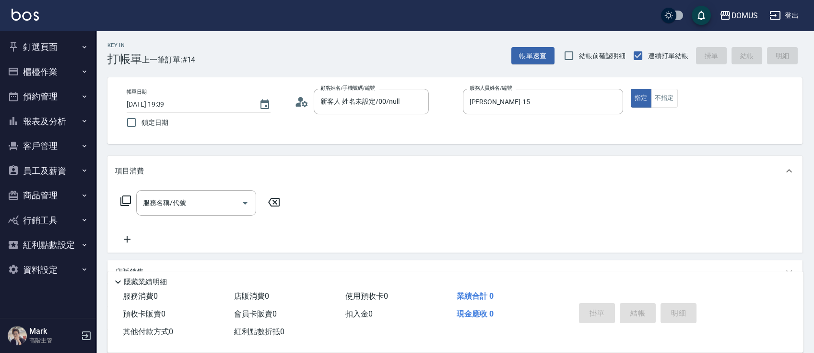
click at [183, 189] on div "服務名稱/代號 服務名稱/代號" at bounding box center [454, 219] width 695 height 66
click at [184, 203] on input "服務名稱/代號" at bounding box center [189, 202] width 97 height 17
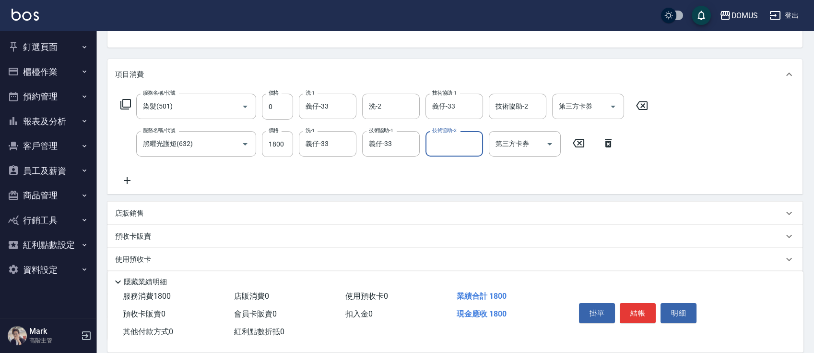
scroll to position [174, 0]
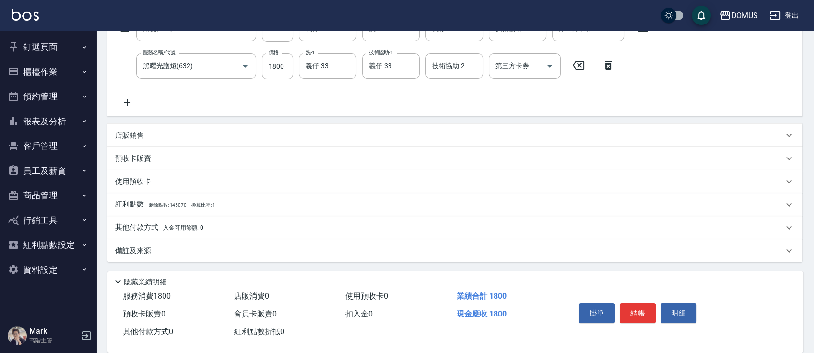
click at [164, 142] on div "店販銷售" at bounding box center [454, 135] width 695 height 23
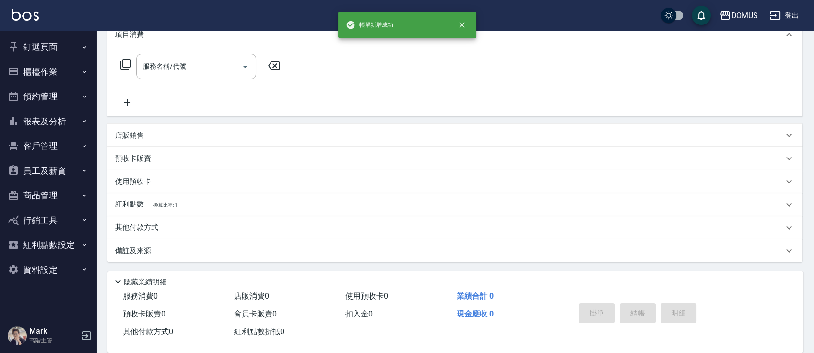
scroll to position [0, 0]
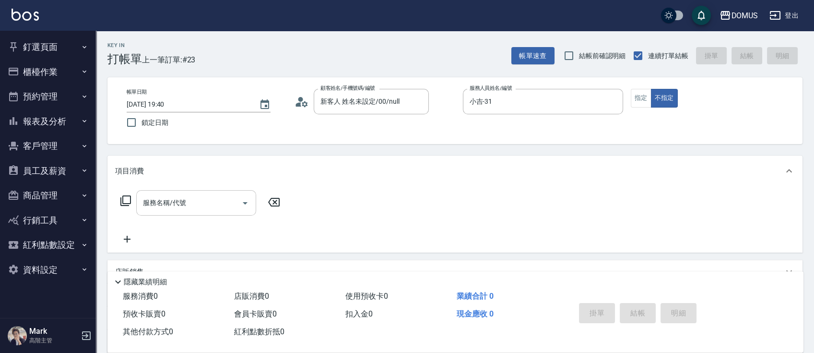
click at [215, 199] on input "服務名稱/代號" at bounding box center [189, 202] width 97 height 17
click at [178, 200] on input "服務名稱/代號" at bounding box center [189, 202] width 97 height 17
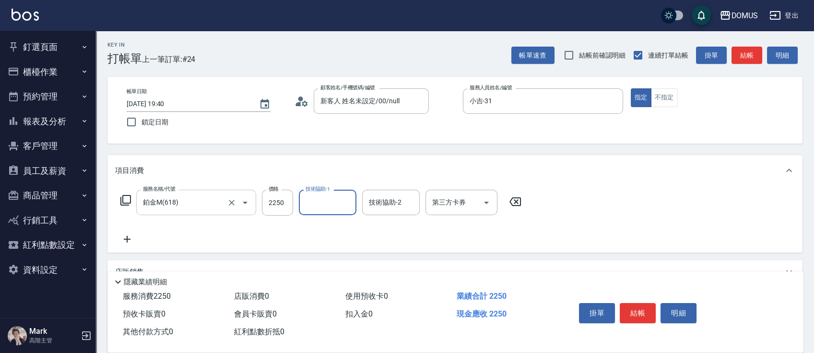
scroll to position [128, 0]
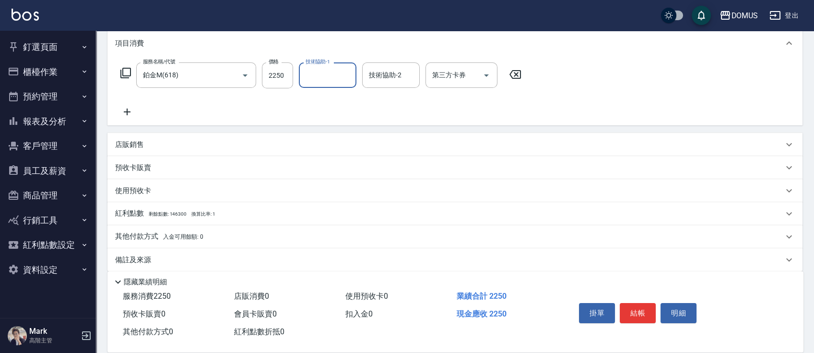
click at [180, 151] on div "店販銷售" at bounding box center [454, 144] width 695 height 23
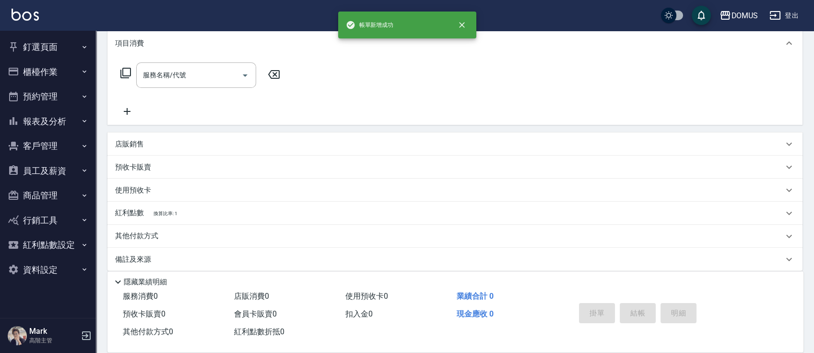
scroll to position [0, 0]
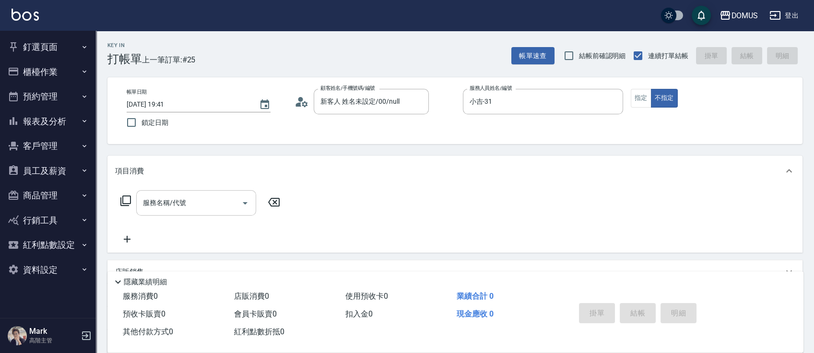
click at [172, 192] on div "服務名稱/代號" at bounding box center [196, 202] width 120 height 25
click at [514, 91] on div "曾曾-16 服務人員姓名/編號" at bounding box center [543, 101] width 160 height 25
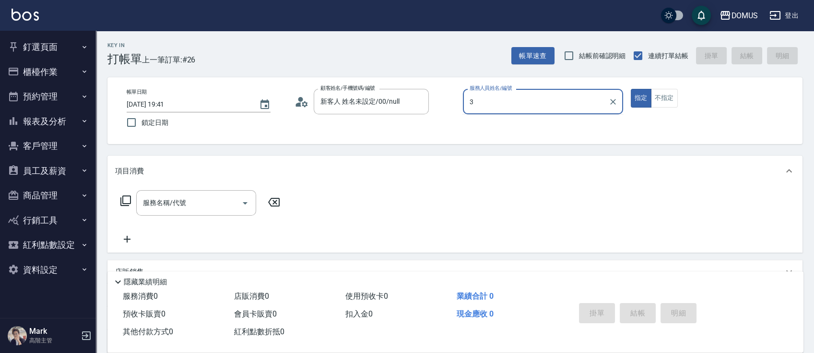
click at [631, 89] on button "指定" at bounding box center [641, 98] width 21 height 19
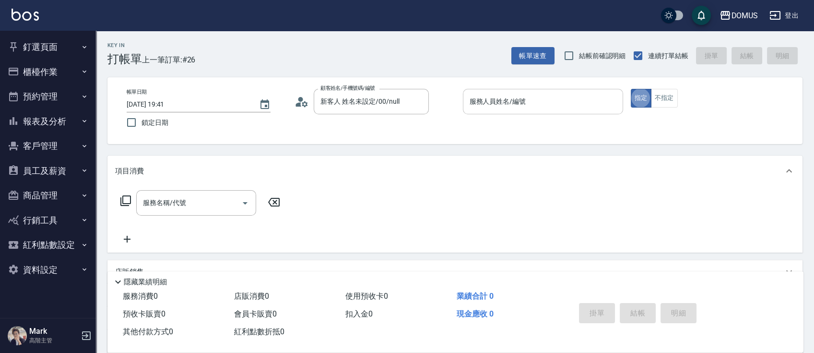
drag, startPoint x: 527, startPoint y: 113, endPoint x: 532, endPoint y: 94, distance: 19.8
click at [527, 113] on div "服務人員姓名/編號" at bounding box center [543, 101] width 160 height 25
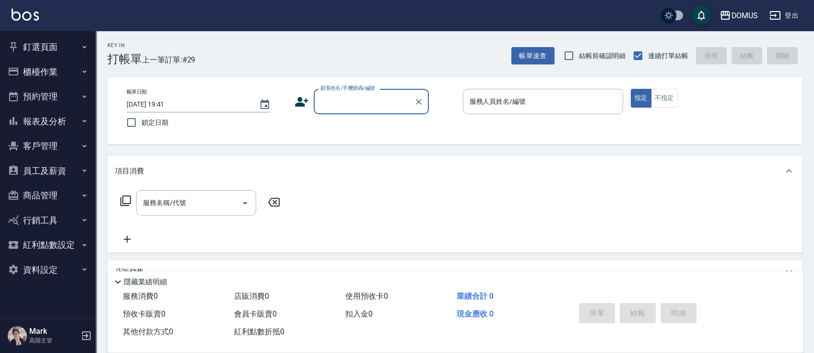
click at [70, 67] on button "櫃檯作業" at bounding box center [48, 71] width 88 height 25
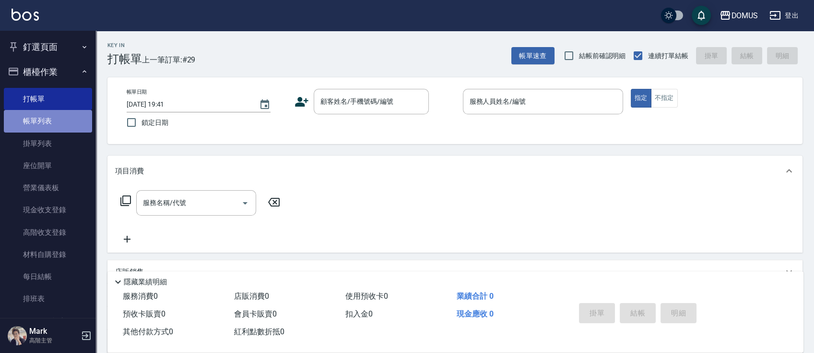
click at [65, 117] on link "帳單列表" at bounding box center [48, 121] width 88 height 22
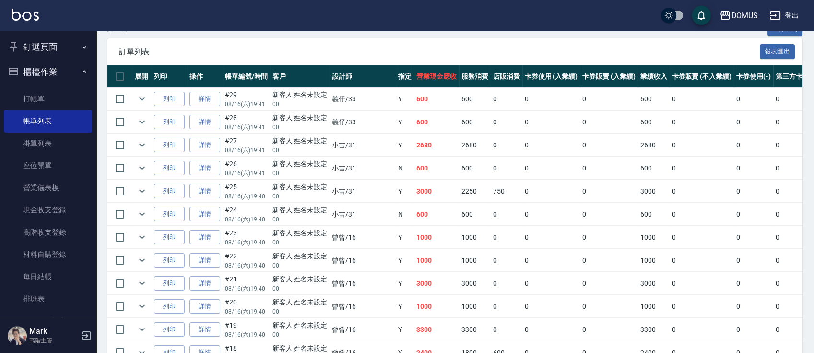
scroll to position [64, 0]
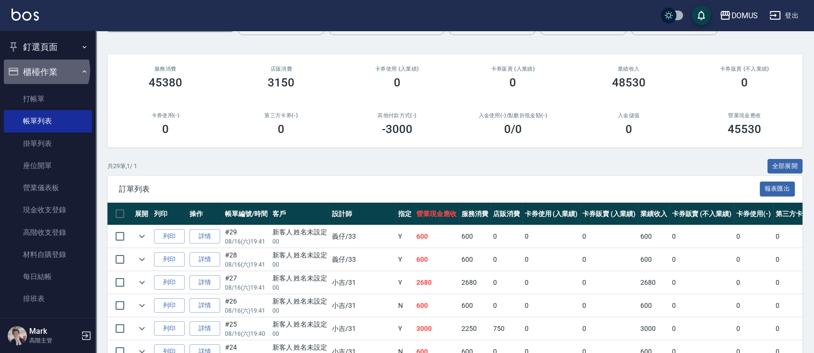
click at [44, 70] on button "櫃檯作業" at bounding box center [48, 71] width 88 height 25
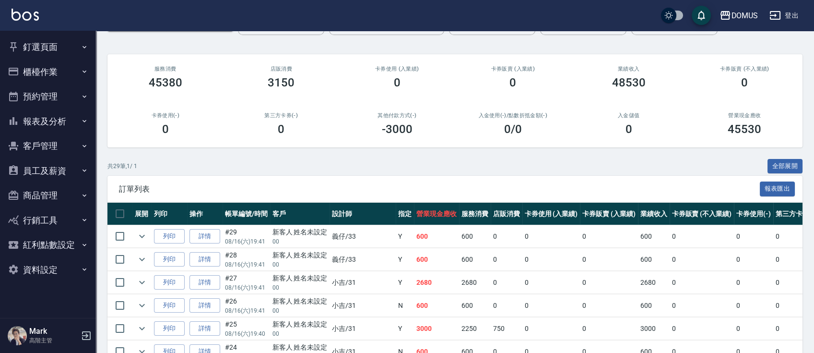
click at [48, 43] on button "釘選頁面" at bounding box center [48, 47] width 88 height 25
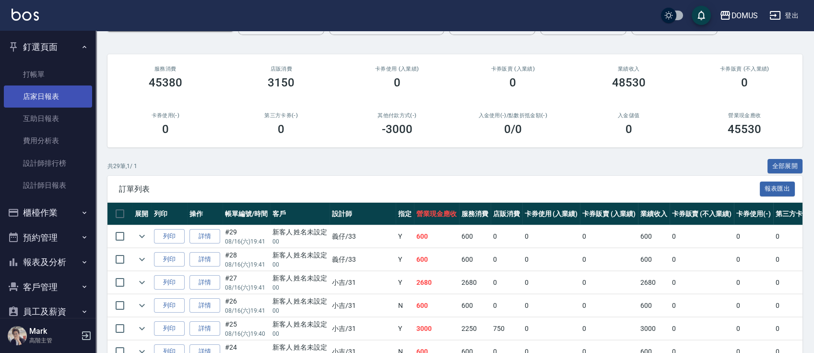
click at [50, 88] on link "店家日報表" at bounding box center [48, 96] width 88 height 22
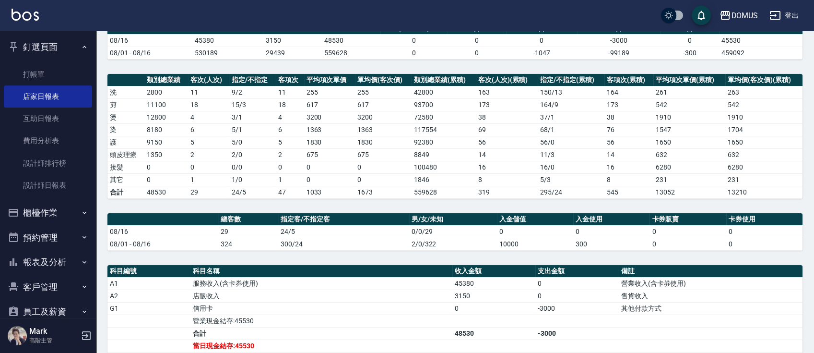
scroll to position [292, 0]
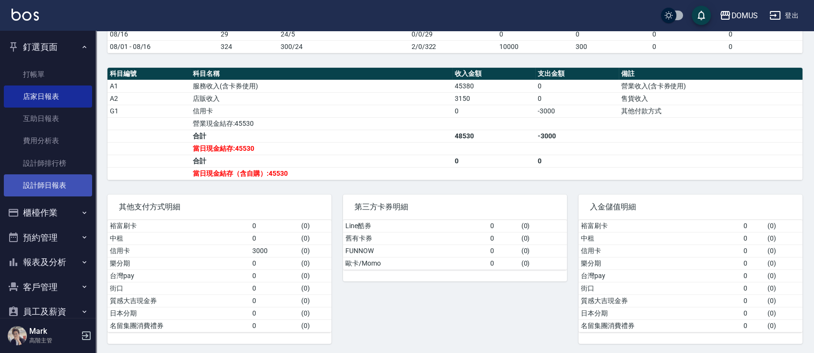
click at [59, 185] on link "設計師日報表" at bounding box center [48, 185] width 88 height 22
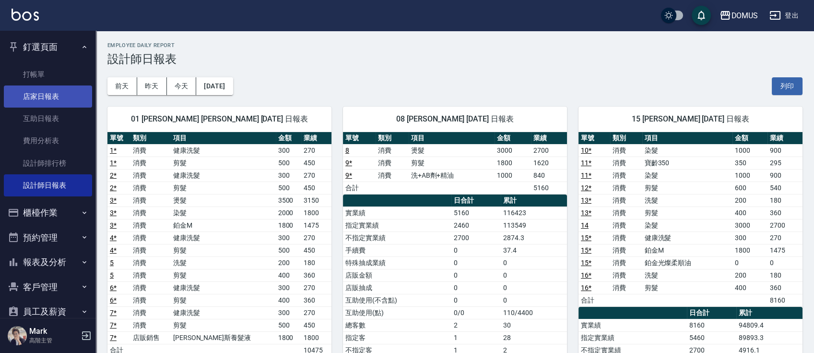
click at [50, 94] on link "店家日報表" at bounding box center [48, 96] width 88 height 22
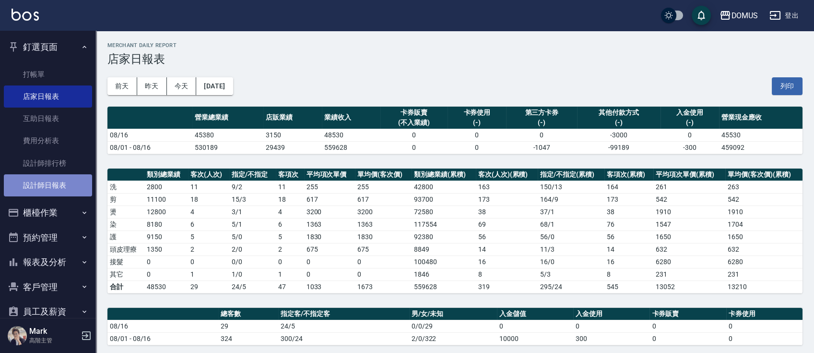
click at [52, 184] on link "設計師日報表" at bounding box center [48, 185] width 88 height 22
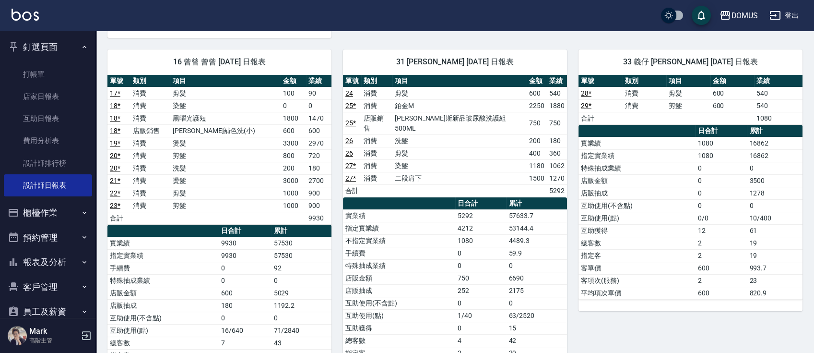
scroll to position [511, 0]
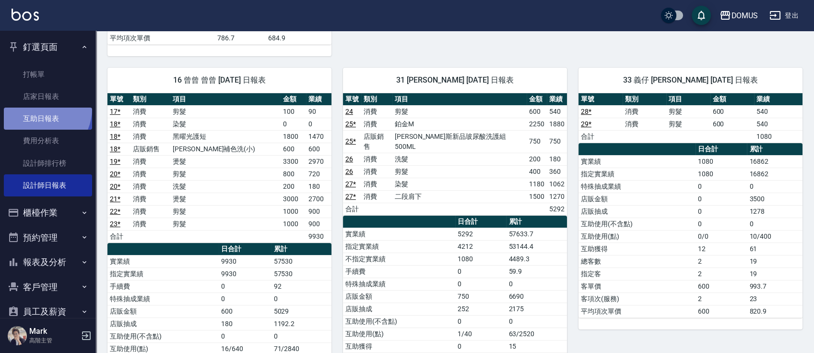
click at [38, 108] on link "互助日報表" at bounding box center [48, 118] width 88 height 22
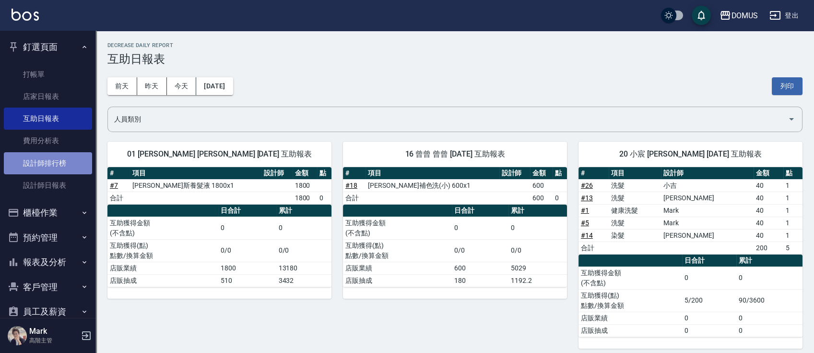
click at [52, 158] on link "設計師排行榜" at bounding box center [48, 163] width 88 height 22
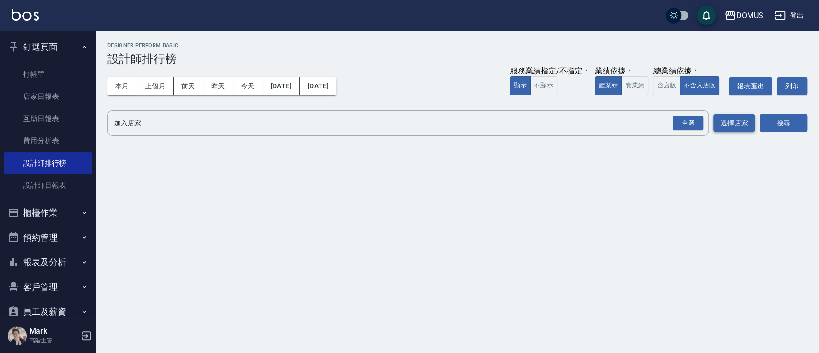
click at [741, 124] on button "選擇店家" at bounding box center [733, 123] width 41 height 18
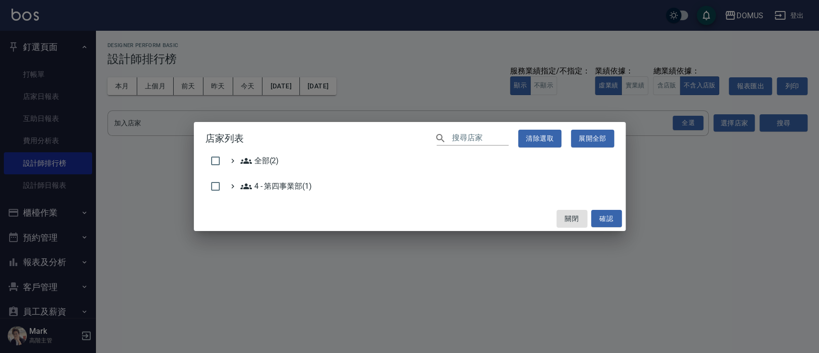
click at [690, 125] on div "店家列表 ​ 清除選取 展開全部 全部(2) 4 - 第四事業部(1) 關閉 確認" at bounding box center [409, 176] width 819 height 353
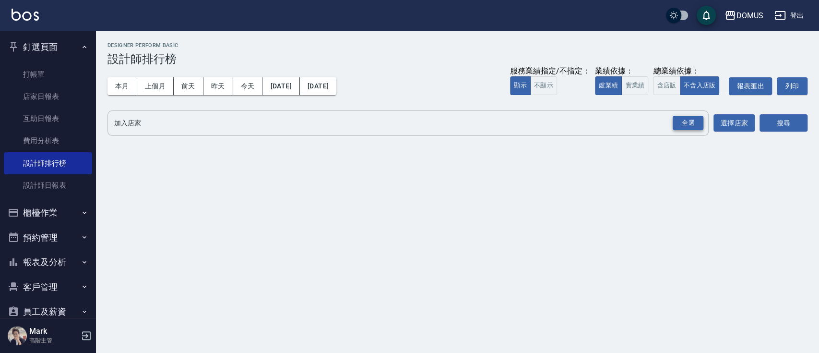
click at [687, 125] on div "全選" at bounding box center [688, 123] width 31 height 15
click at [803, 128] on button "搜尋" at bounding box center [783, 124] width 48 height 18
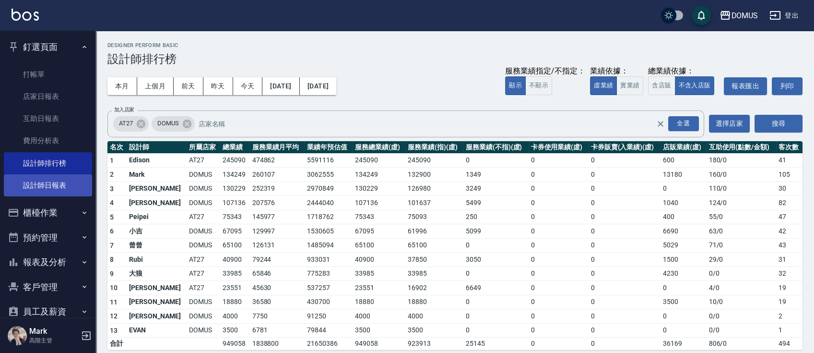
click at [57, 178] on link "設計師日報表" at bounding box center [48, 185] width 88 height 22
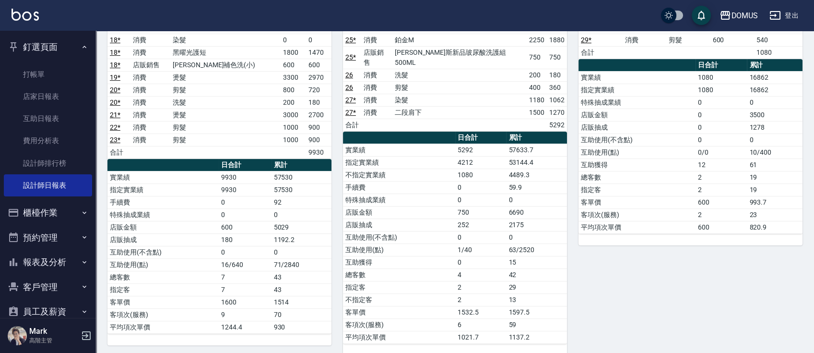
scroll to position [532, 0]
